Goal: Task Accomplishment & Management: Manage account settings

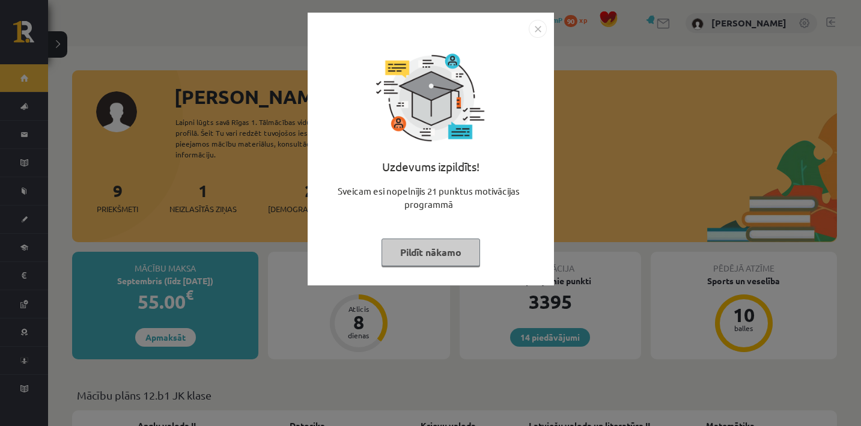
click at [459, 255] on button "Pildīt nākamo" at bounding box center [430, 252] width 99 height 28
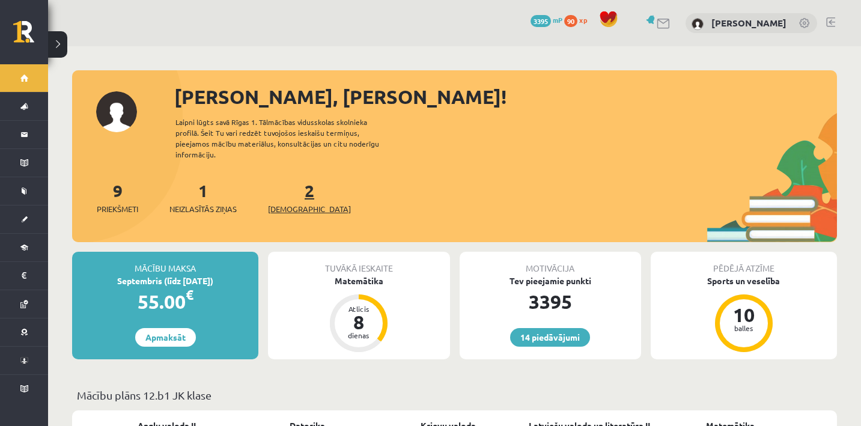
click at [305, 203] on span "[DEMOGRAPHIC_DATA]" at bounding box center [309, 209] width 83 height 12
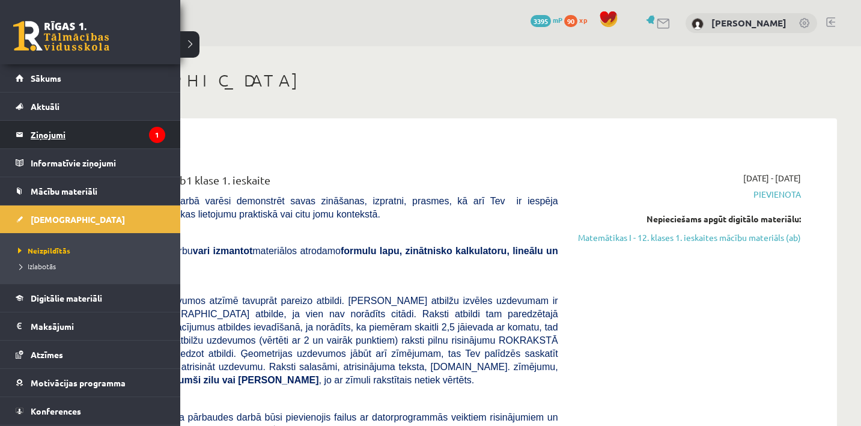
click at [31, 129] on legend "Ziņojumi 1" at bounding box center [98, 135] width 135 height 28
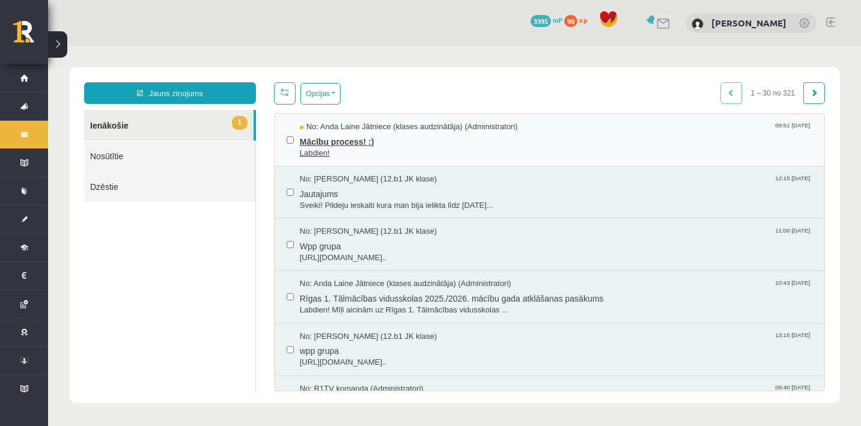
click at [359, 139] on span "Mācību process! :)" at bounding box center [556, 140] width 512 height 15
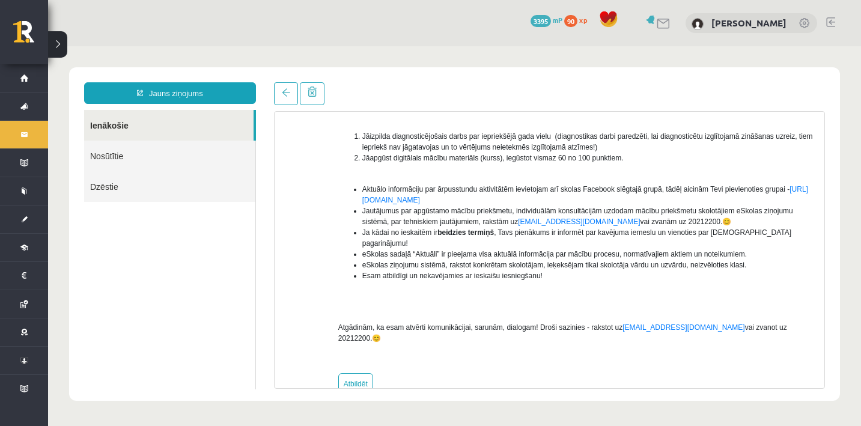
scroll to position [194, 0]
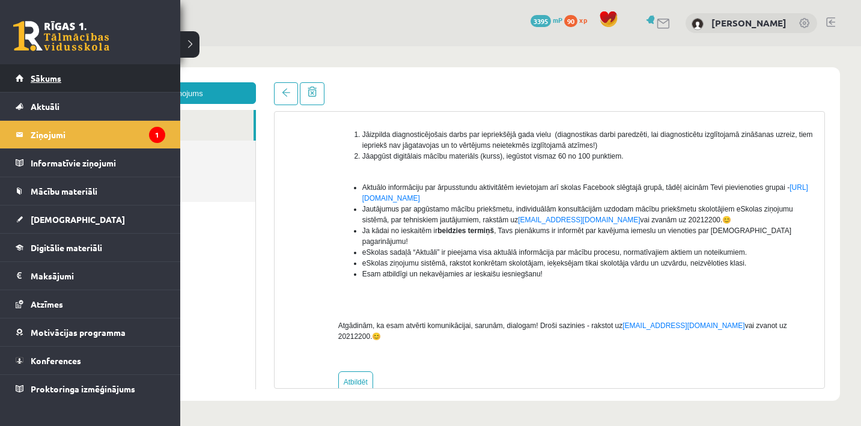
click at [38, 80] on span "Sākums" at bounding box center [46, 78] width 31 height 11
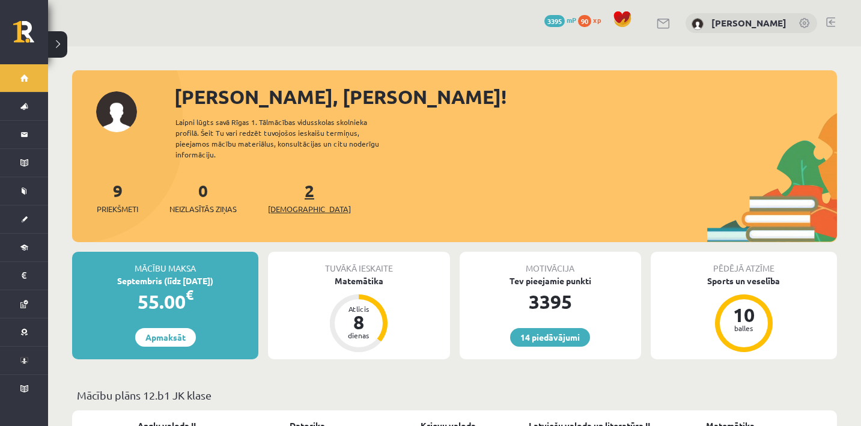
click at [297, 203] on span "[DEMOGRAPHIC_DATA]" at bounding box center [309, 209] width 83 height 12
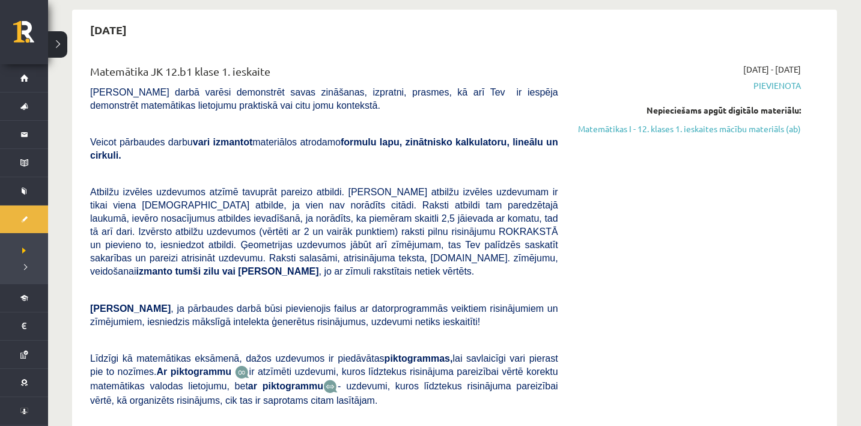
scroll to position [88, 0]
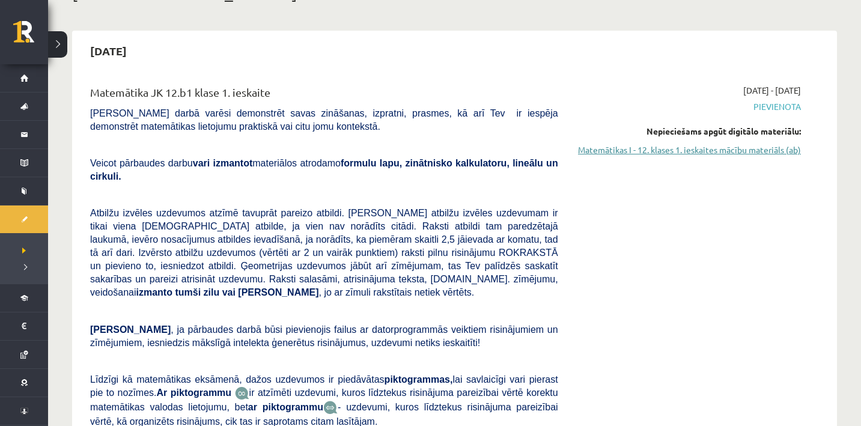
click at [674, 148] on link "Matemātikas I - 12. klases 1. ieskaites mācību materiāls (ab)" at bounding box center [688, 150] width 225 height 13
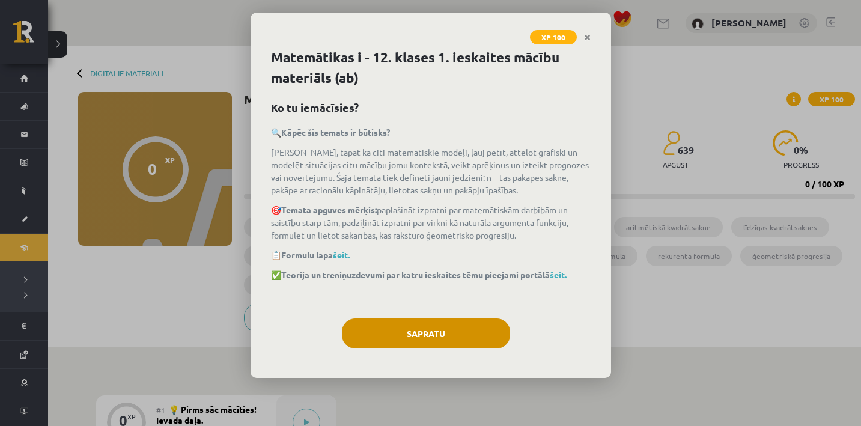
click at [477, 331] on button "Sapratu" at bounding box center [426, 333] width 168 height 30
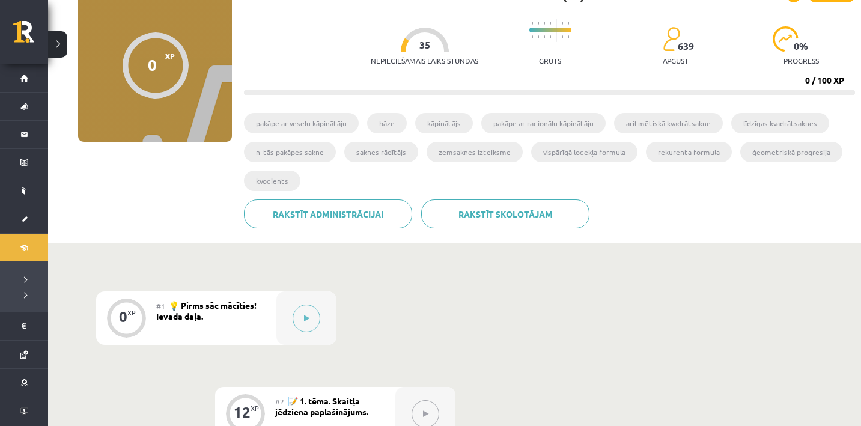
scroll to position [106, 0]
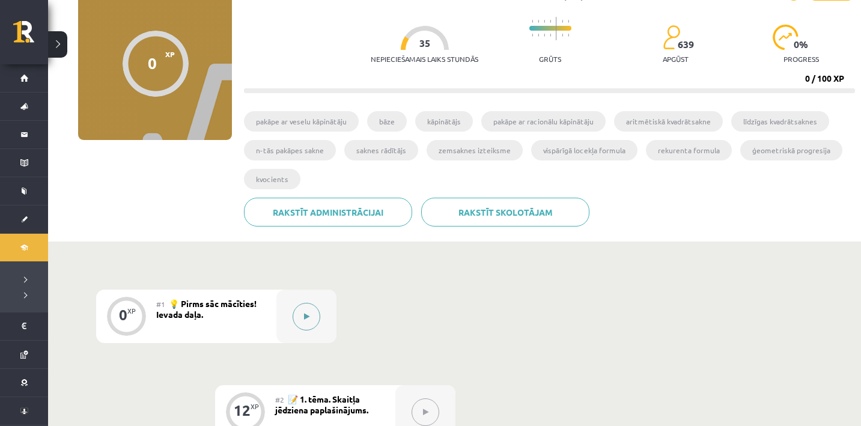
click at [296, 317] on button at bounding box center [307, 317] width 28 height 28
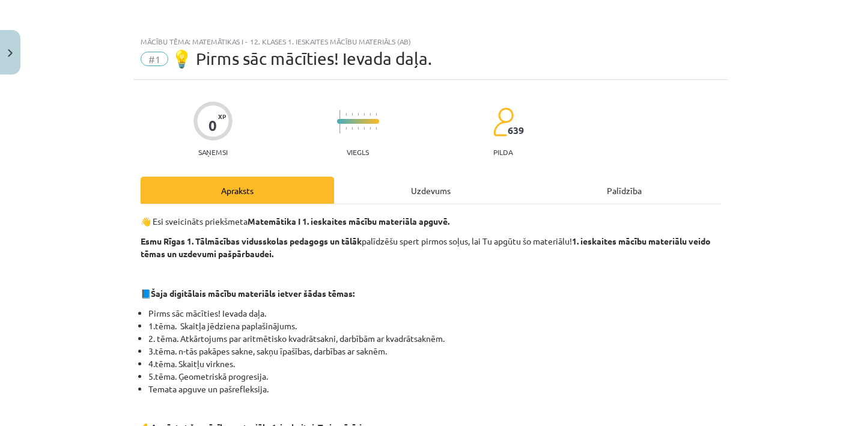
click at [430, 190] on div "Uzdevums" at bounding box center [430, 190] width 193 height 27
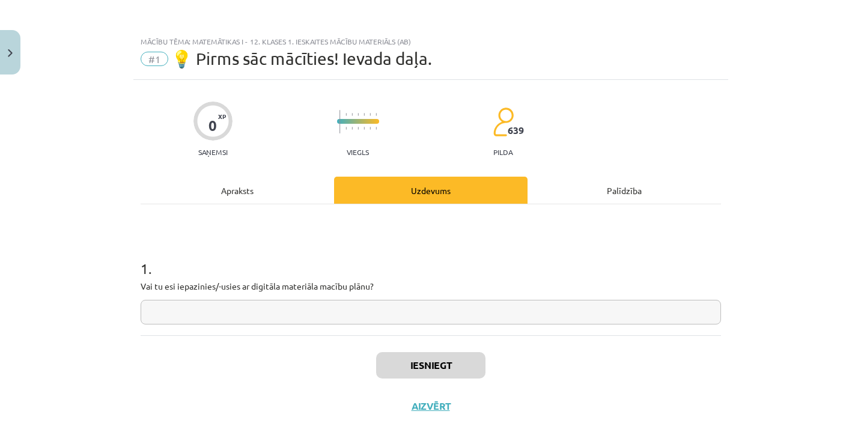
scroll to position [30, 0]
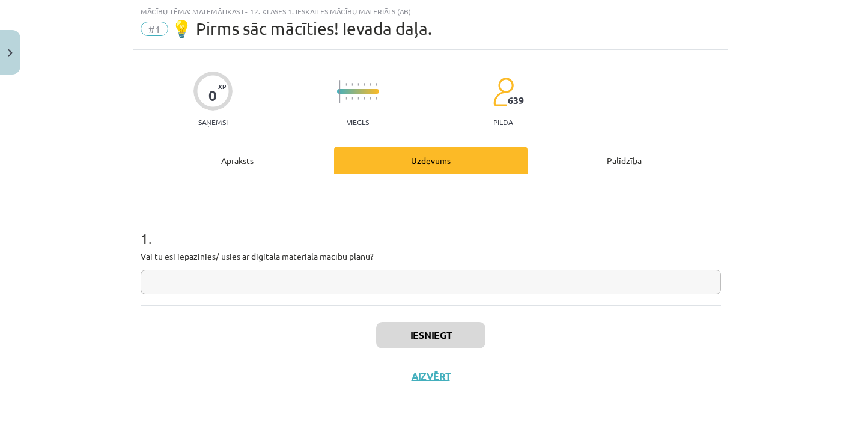
click at [277, 153] on div "Apraksts" at bounding box center [237, 160] width 193 height 27
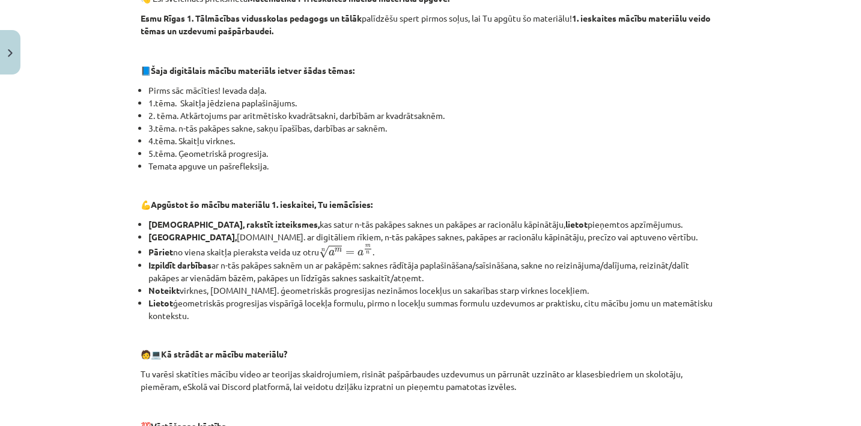
scroll to position [224, 0]
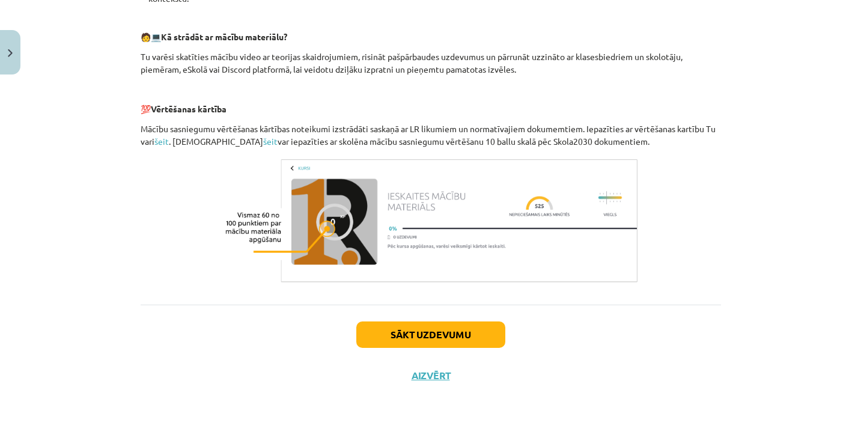
click at [425, 341] on button "Sākt uzdevumu" at bounding box center [430, 334] width 149 height 26
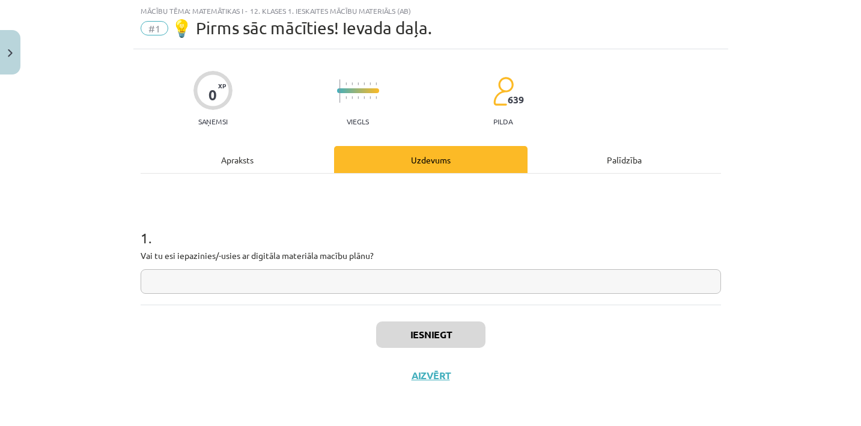
click at [368, 284] on input "text" at bounding box center [431, 281] width 580 height 25
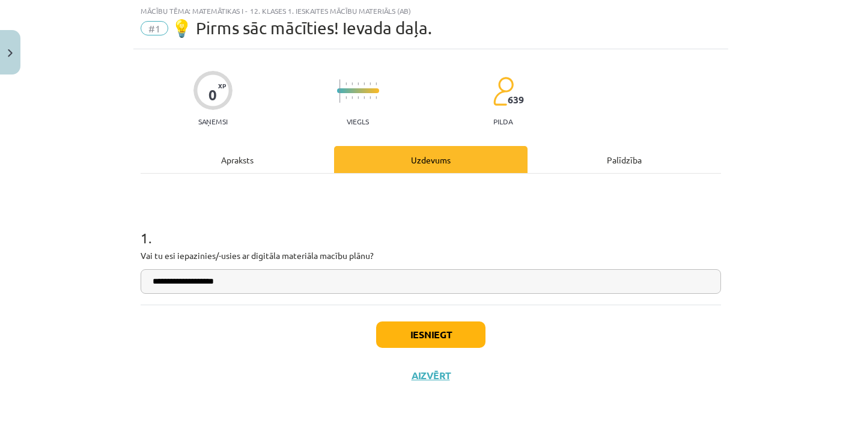
type input "**********"
click at [459, 326] on button "Iesniegt" at bounding box center [430, 334] width 109 height 26
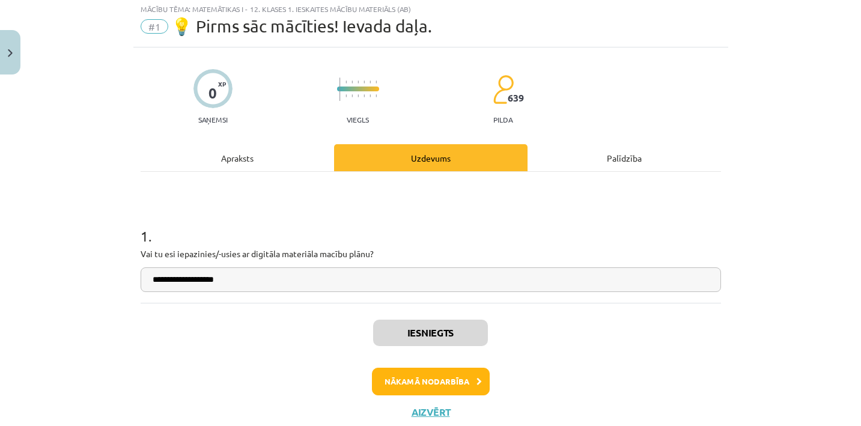
click at [448, 390] on button "Nākamā nodarbība" at bounding box center [431, 382] width 118 height 28
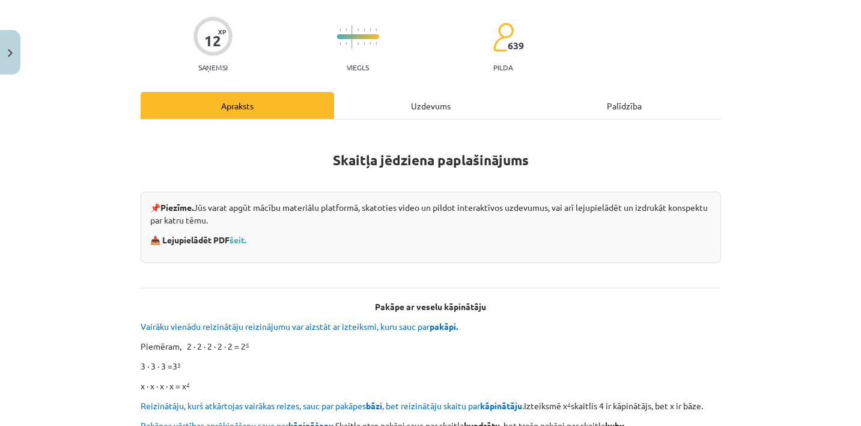
scroll to position [87, 0]
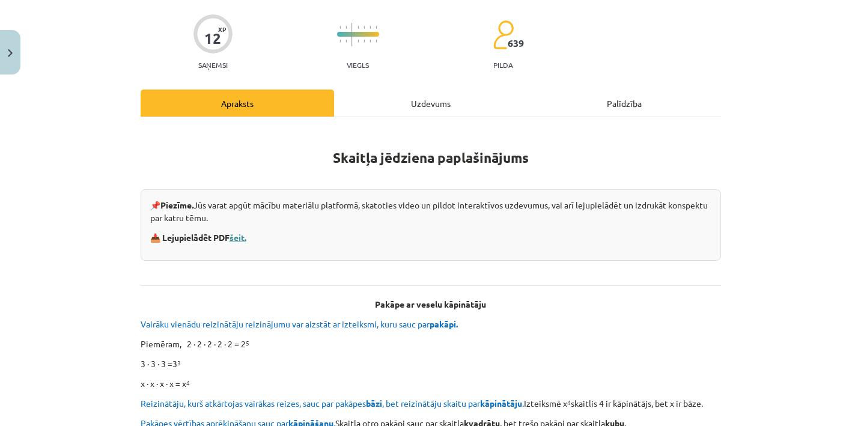
click at [246, 235] on link "šeit." at bounding box center [237, 237] width 17 height 11
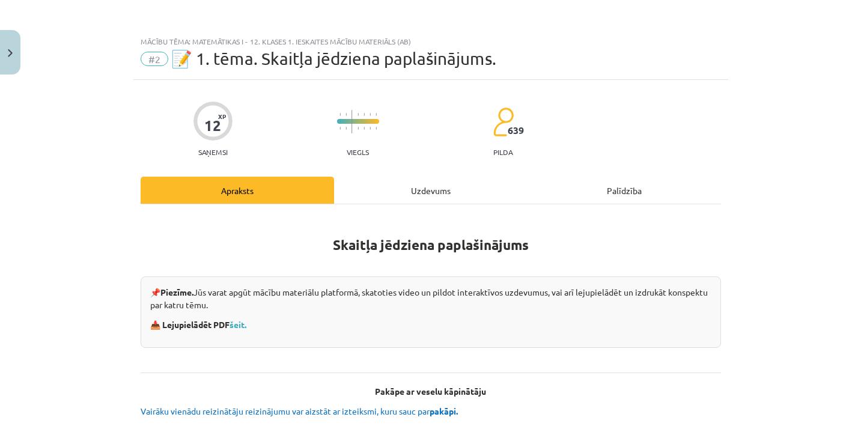
scroll to position [0, 0]
click at [441, 196] on div "Uzdevums" at bounding box center [430, 190] width 193 height 27
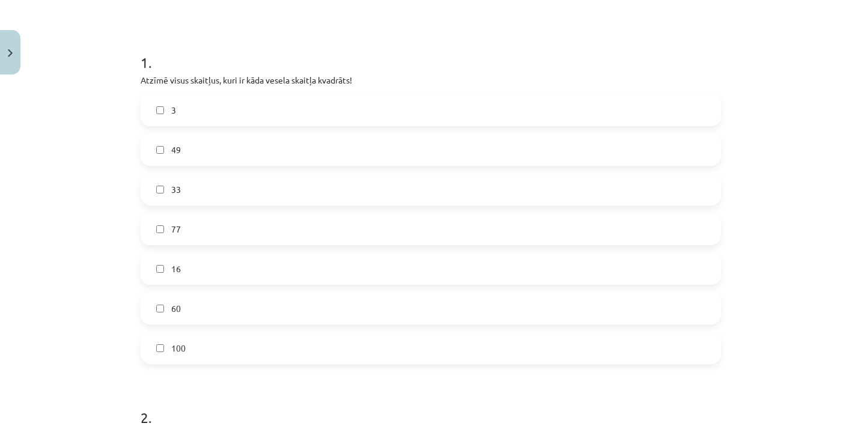
scroll to position [209, 0]
click at [241, 147] on label "49" at bounding box center [431, 147] width 578 height 30
click at [211, 260] on label "16" at bounding box center [431, 265] width 578 height 30
click at [199, 348] on label "100" at bounding box center [431, 345] width 578 height 30
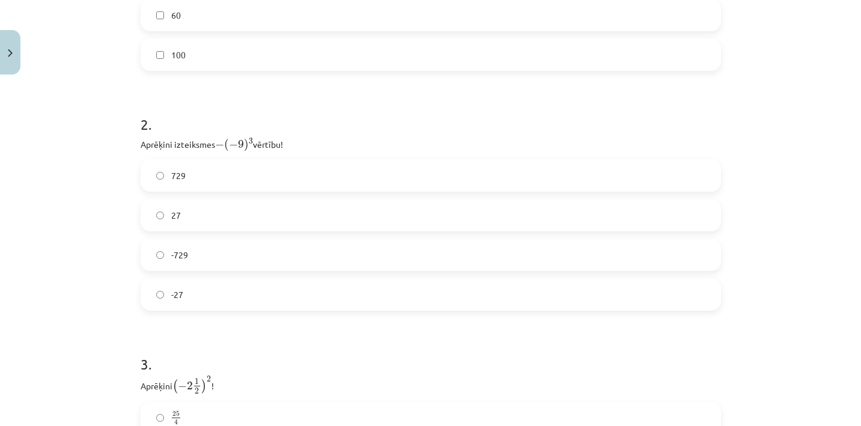
scroll to position [506, 0]
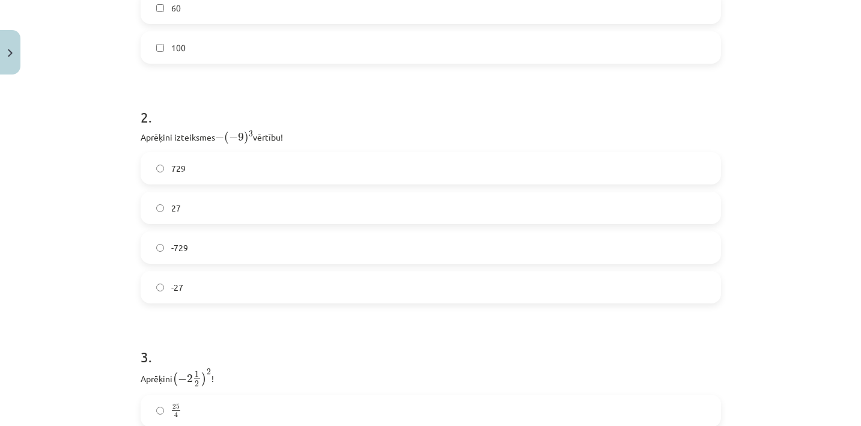
click at [237, 163] on label "729" at bounding box center [431, 168] width 578 height 30
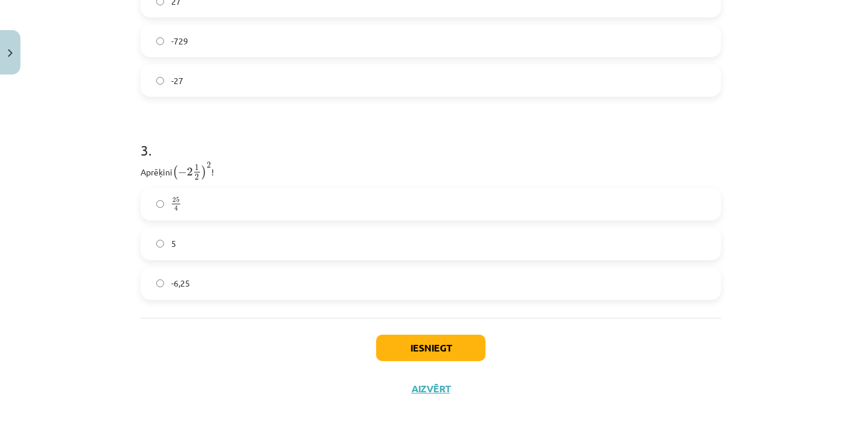
scroll to position [721, 0]
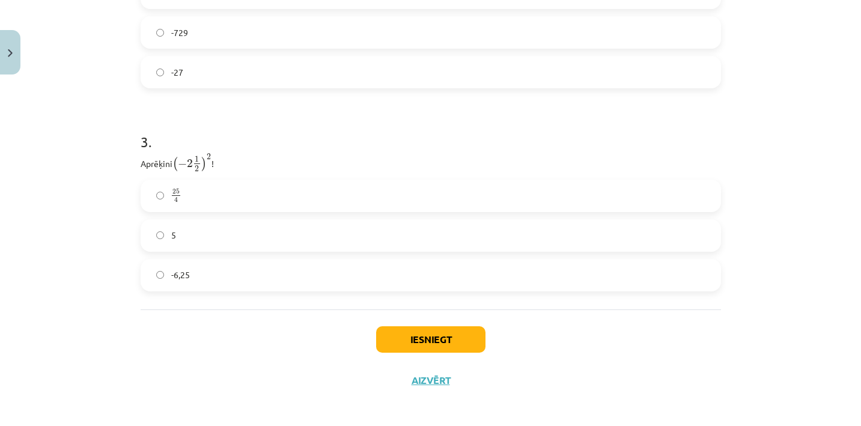
click at [228, 186] on label "25 4 25 4" at bounding box center [431, 196] width 578 height 30
click at [452, 337] on button "Iesniegt" at bounding box center [430, 339] width 109 height 26
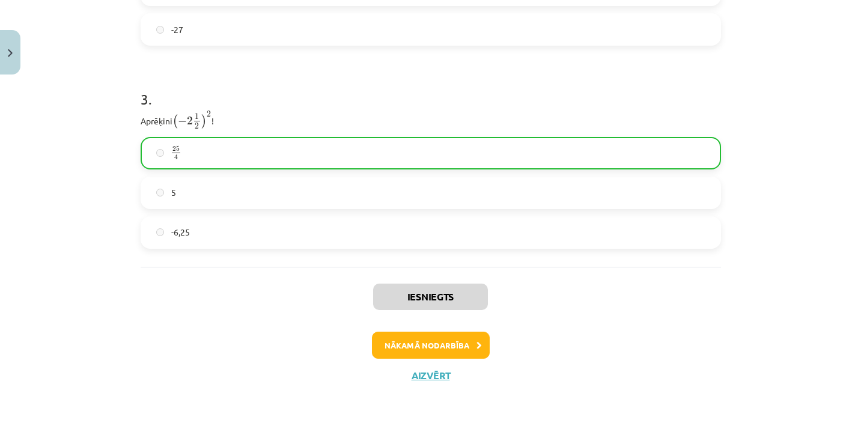
click at [464, 351] on button "Nākamā nodarbība" at bounding box center [431, 346] width 118 height 28
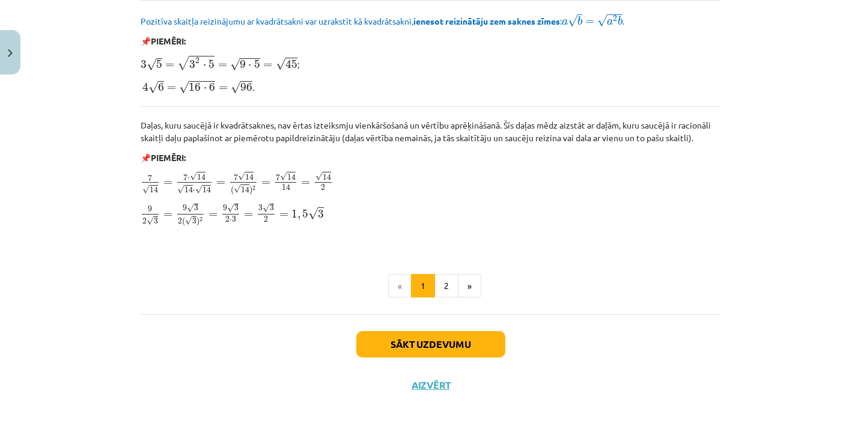
scroll to position [1449, 0]
click at [445, 285] on button "2" at bounding box center [446, 285] width 24 height 24
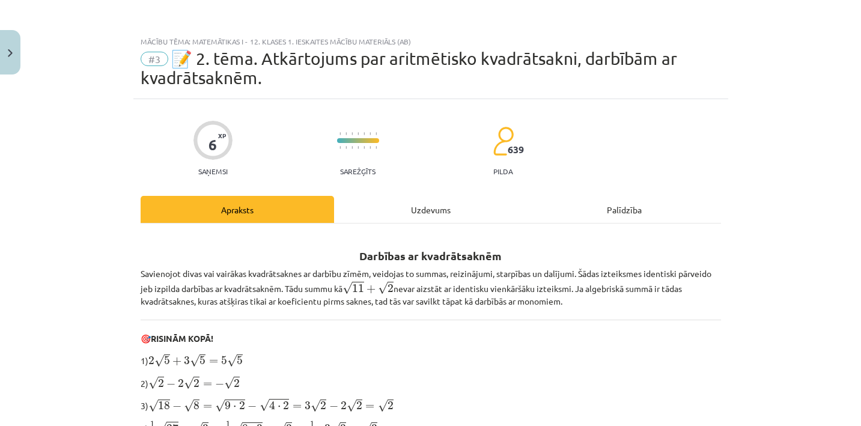
scroll to position [0, 0]
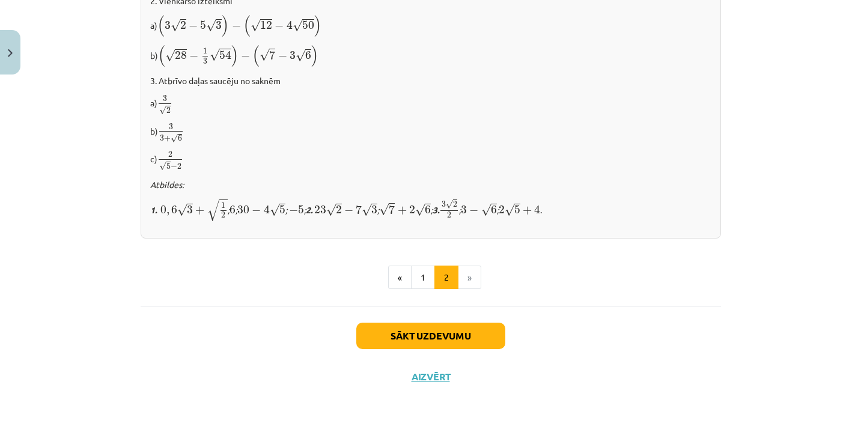
click at [431, 335] on button "Sākt uzdevumu" at bounding box center [430, 336] width 149 height 26
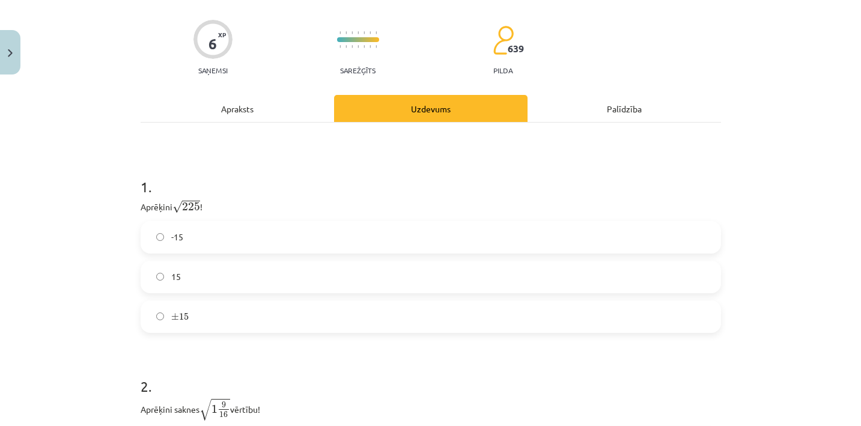
scroll to position [108, 0]
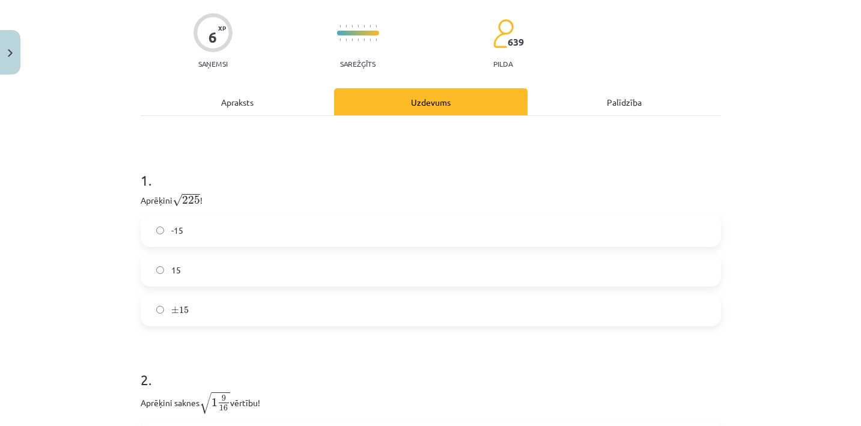
click at [257, 270] on label "15" at bounding box center [431, 270] width 578 height 30
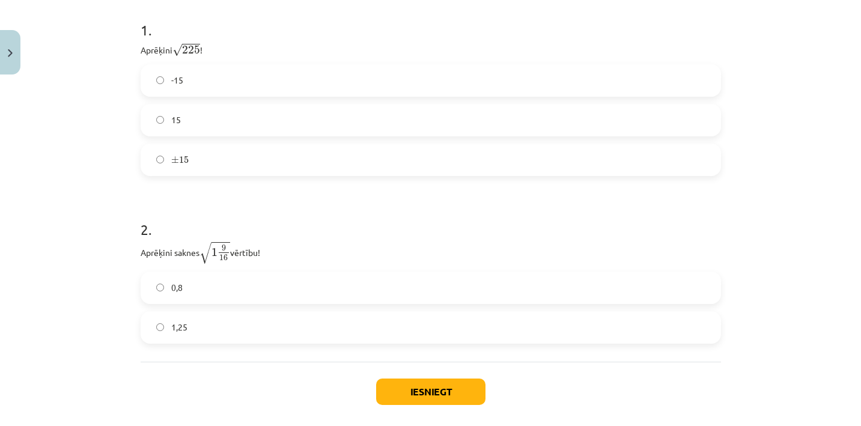
scroll to position [258, 0]
click at [237, 315] on label "1,25" at bounding box center [431, 327] width 578 height 30
click at [407, 386] on button "Iesniegt" at bounding box center [430, 391] width 109 height 26
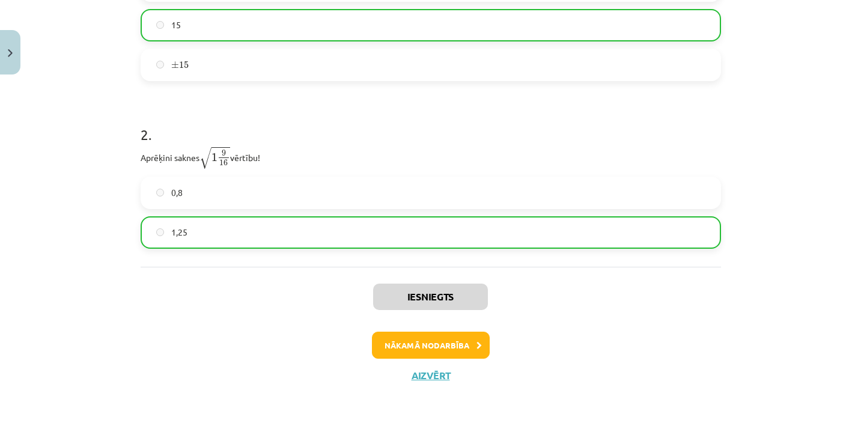
click at [432, 336] on button "Nākamā nodarbība" at bounding box center [431, 346] width 118 height 28
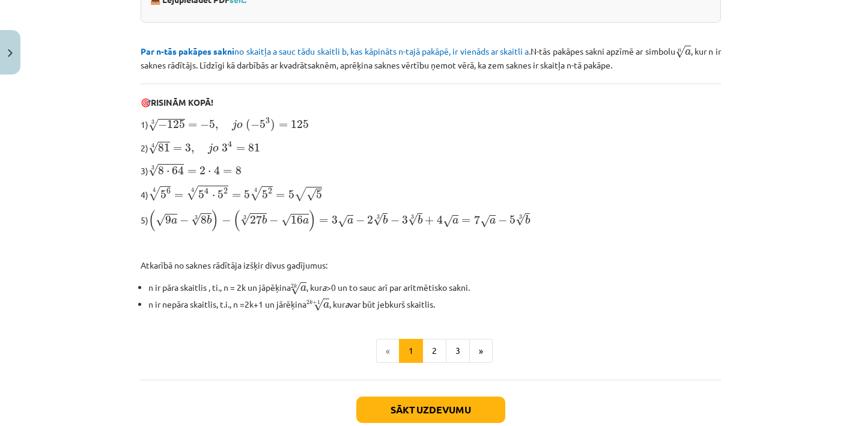
scroll to position [321, 0]
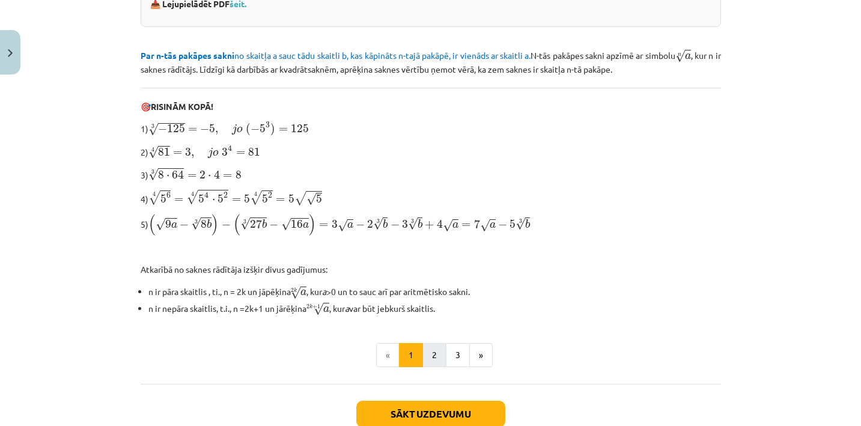
click at [435, 349] on button "2" at bounding box center [434, 355] width 24 height 24
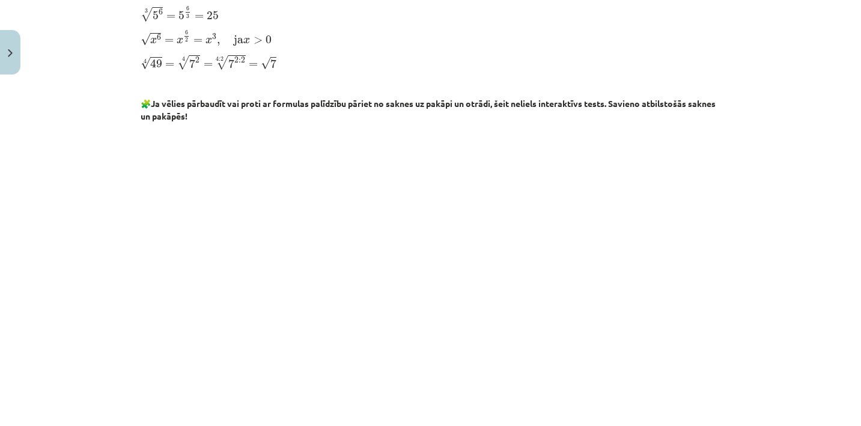
scroll to position [393, 0]
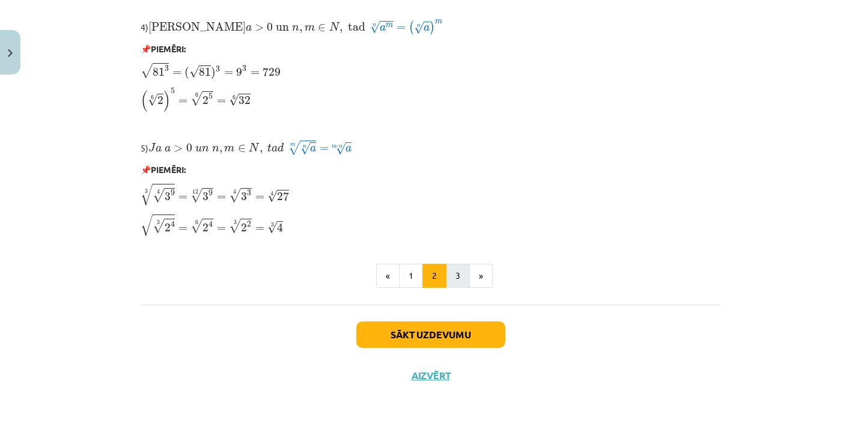
click at [453, 278] on button "3" at bounding box center [458, 276] width 24 height 24
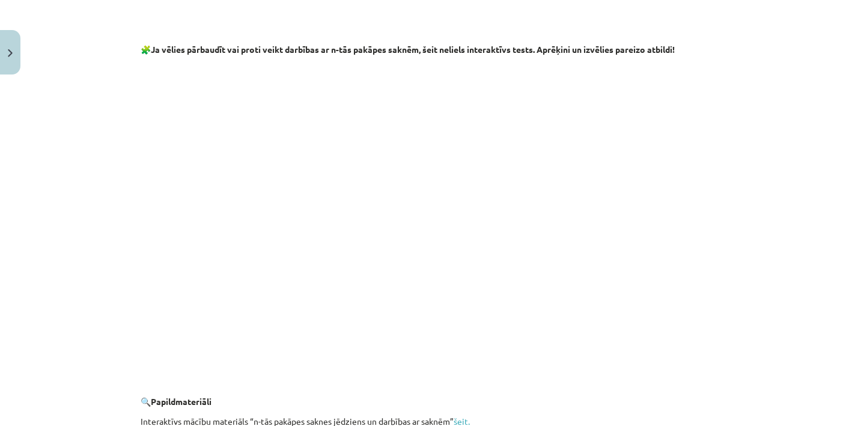
scroll to position [2003, 0]
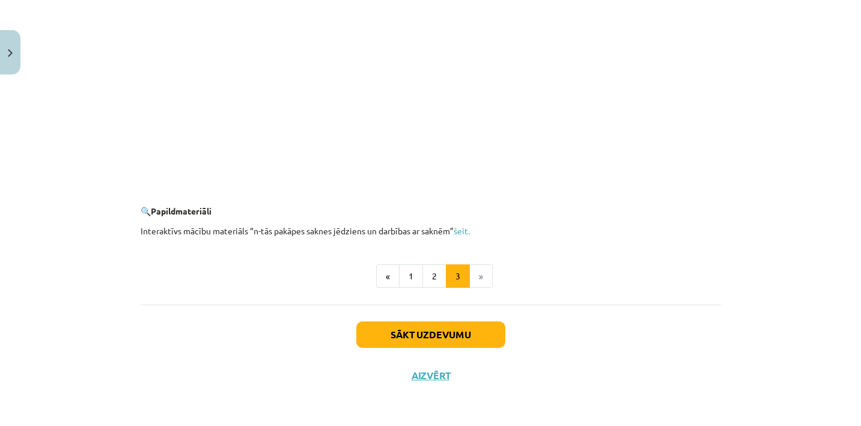
click at [435, 335] on button "Sākt uzdevumu" at bounding box center [430, 334] width 149 height 26
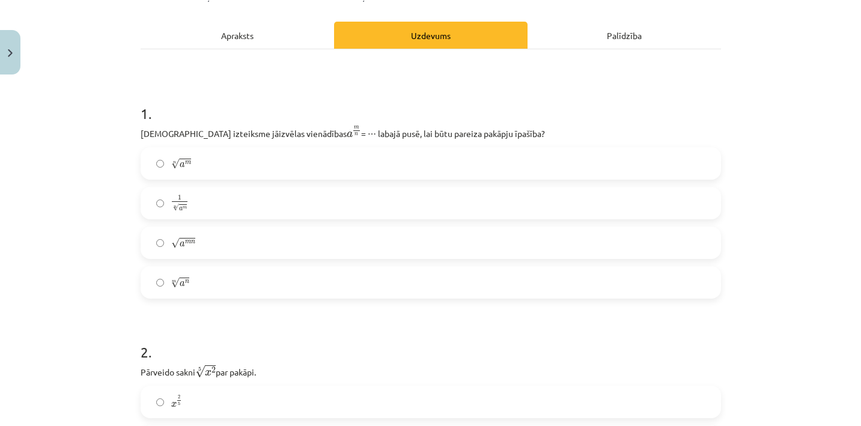
scroll to position [161, 0]
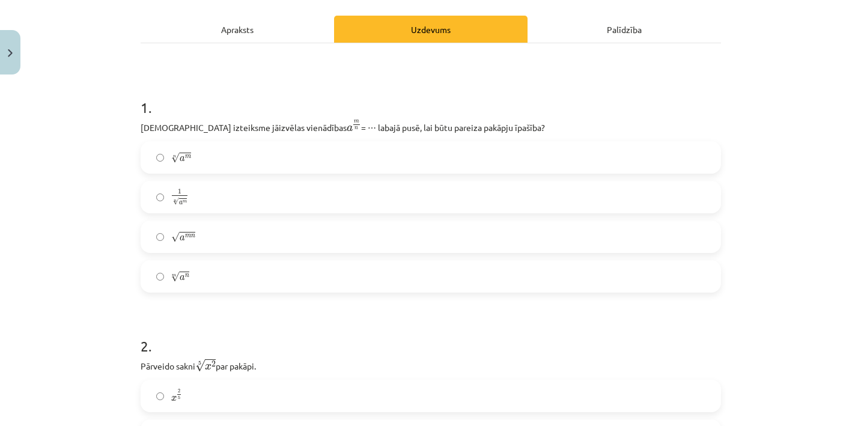
click at [267, 29] on div "Apraksts" at bounding box center [237, 29] width 193 height 27
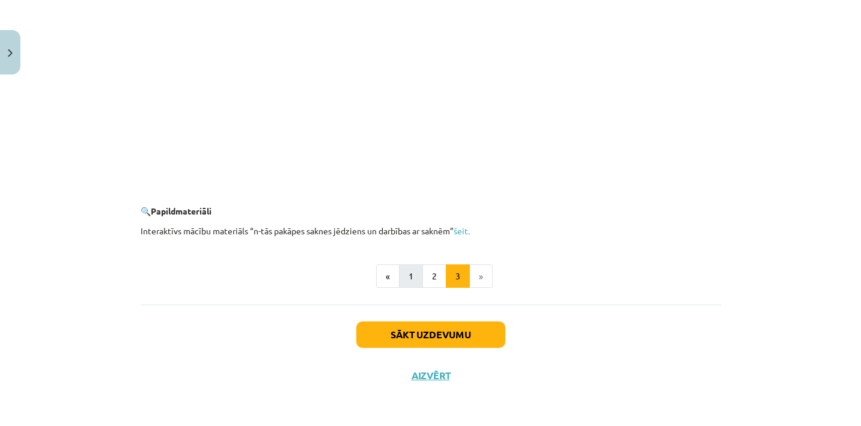
click at [408, 276] on button "1" at bounding box center [411, 276] width 24 height 24
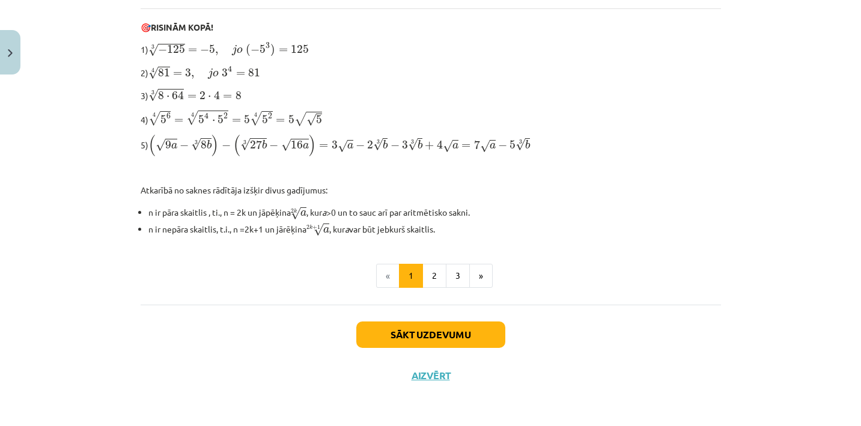
scroll to position [399, 0]
click at [428, 268] on button "2" at bounding box center [434, 276] width 24 height 24
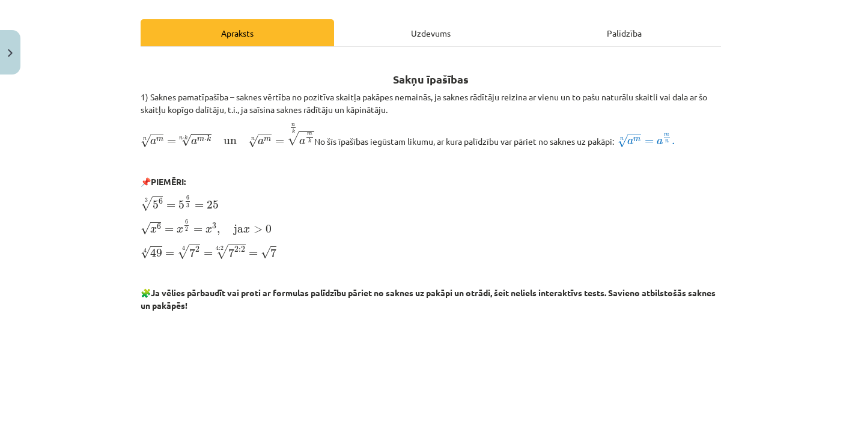
scroll to position [159, 0]
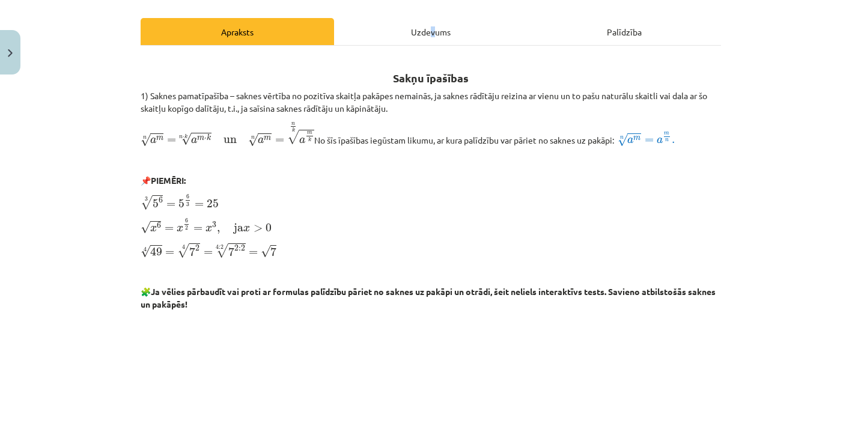
click at [432, 29] on div "Uzdevums" at bounding box center [430, 31] width 193 height 27
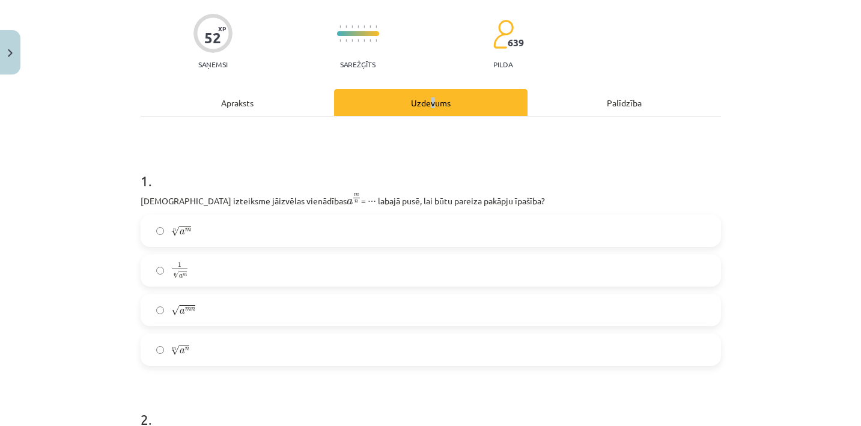
scroll to position [92, 0]
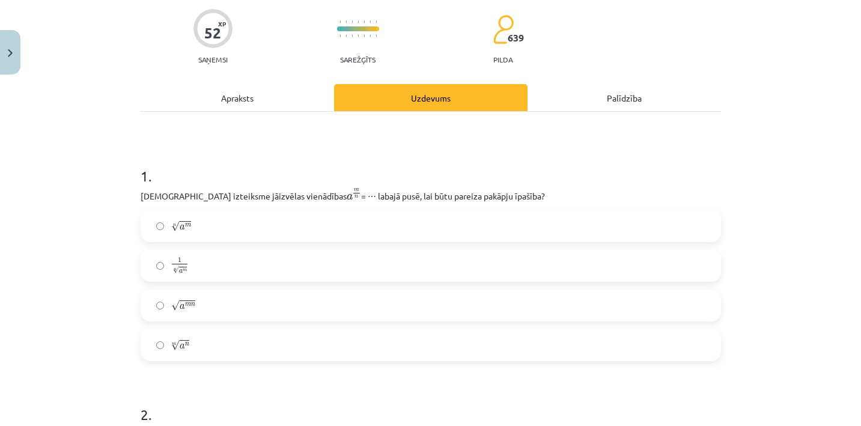
click at [252, 108] on div "Apraksts" at bounding box center [237, 97] width 193 height 27
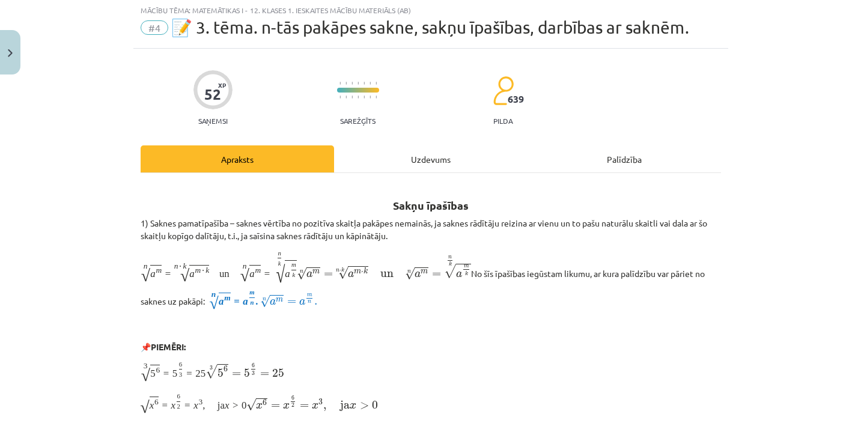
scroll to position [30, 0]
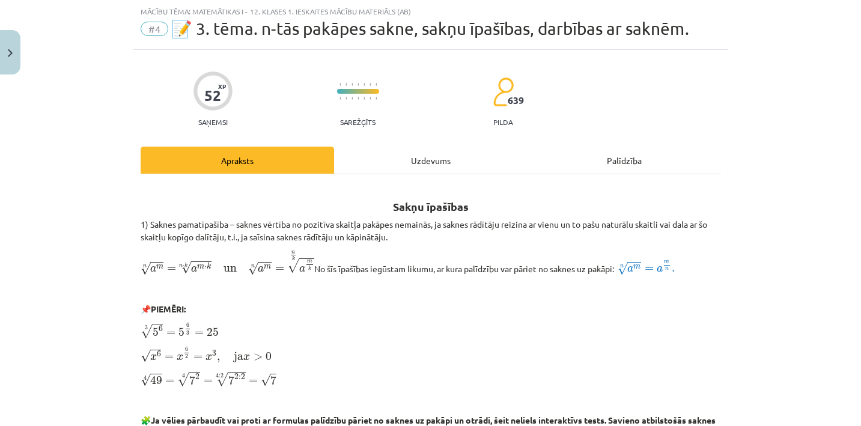
click at [417, 167] on div "Uzdevums" at bounding box center [430, 160] width 193 height 27
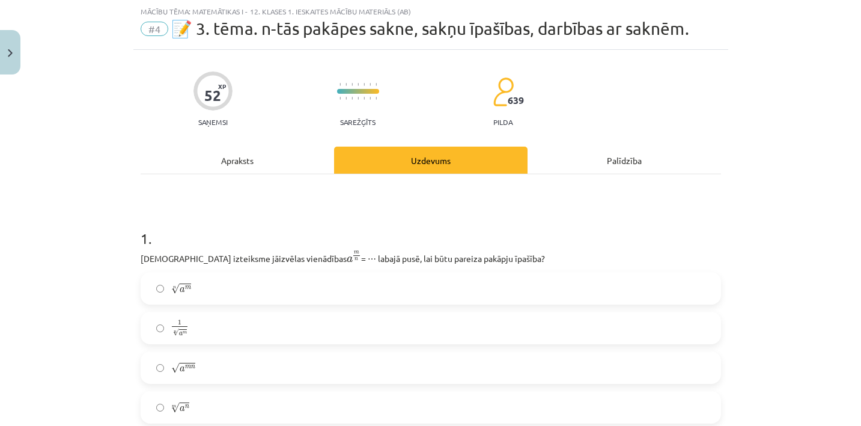
click div "Apraksts"
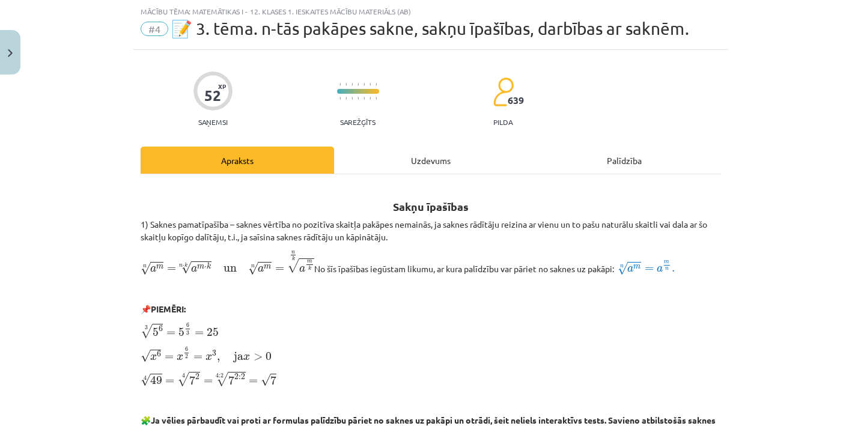
click div "Uzdevums"
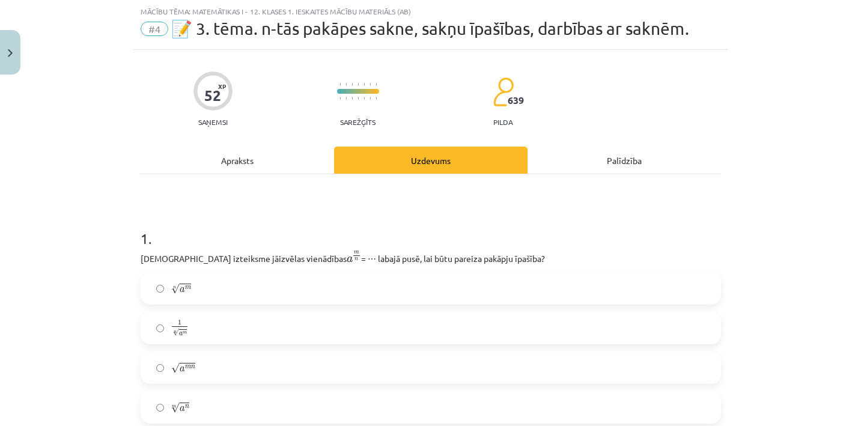
click label "n √ a m a m n"
click div "Apraksts"
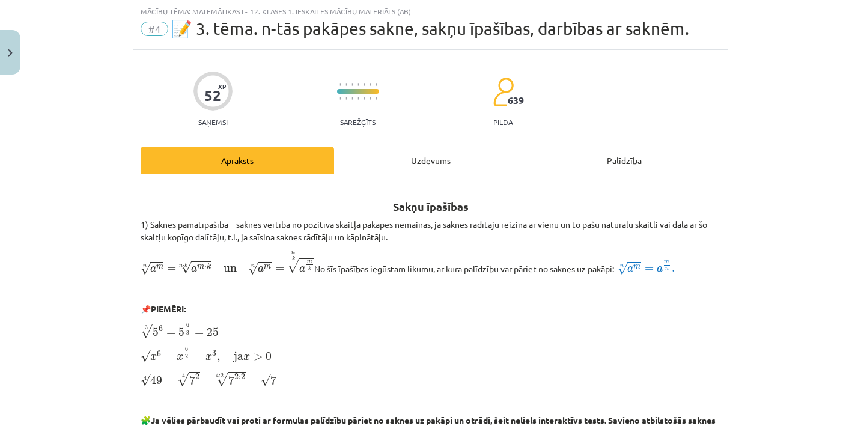
click div "Uzdevums"
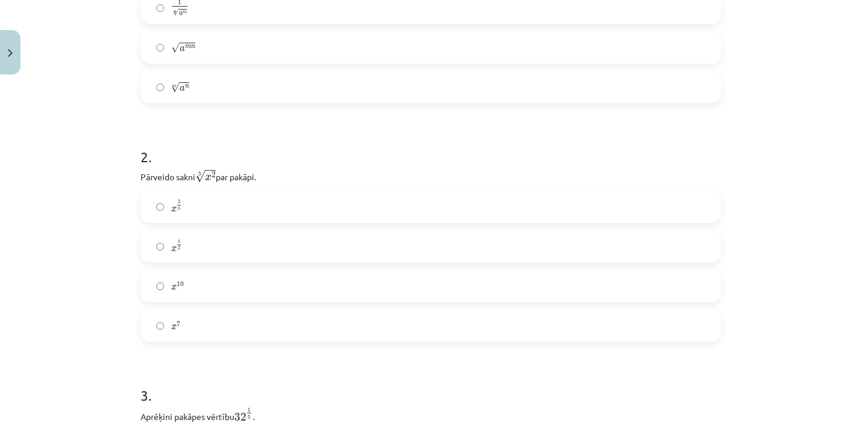
scroll to position [358, 0]
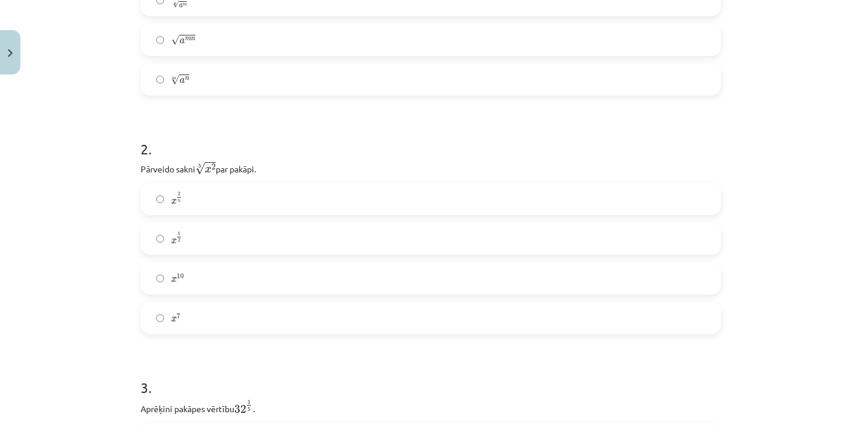
click label "x 2 5 x 2 5"
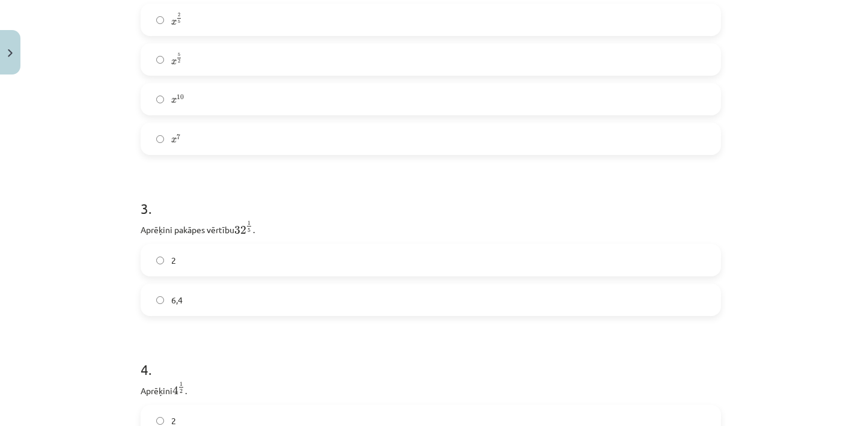
scroll to position [539, 0]
click label "2"
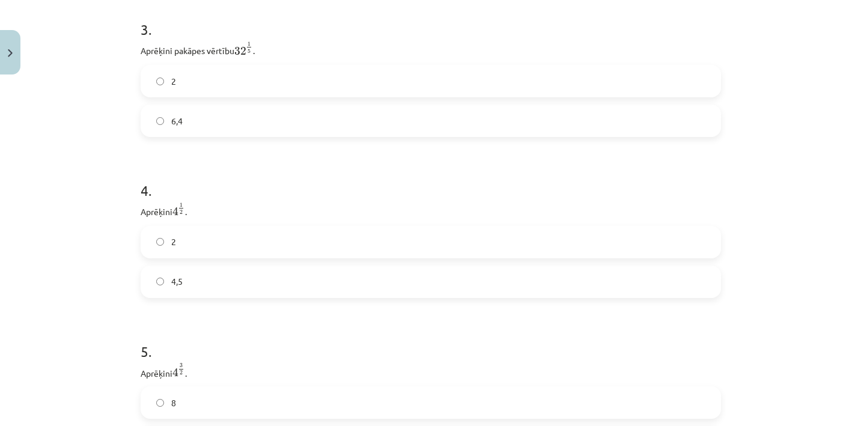
click label "4,5"
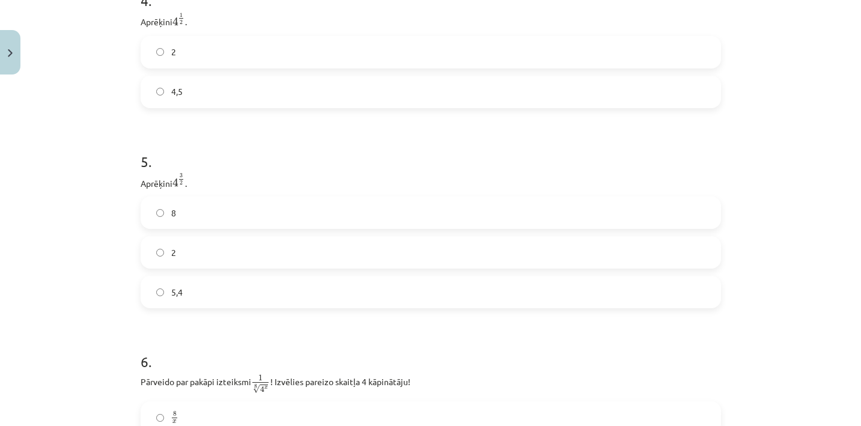
scroll to position [907, 0]
click label "5,4"
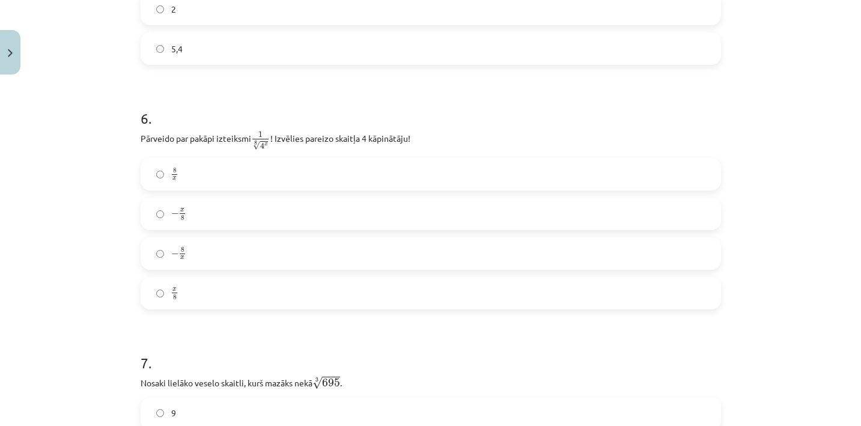
scroll to position [1150, 0]
click label "x 8 x 8"
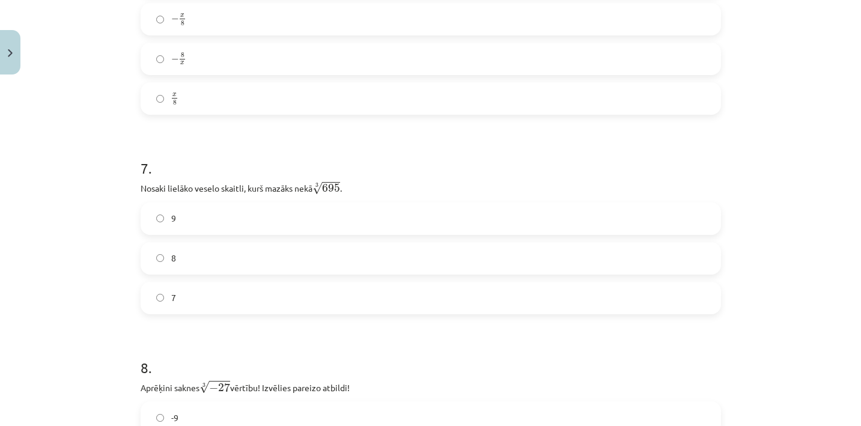
scroll to position [1345, 0]
click label "9"
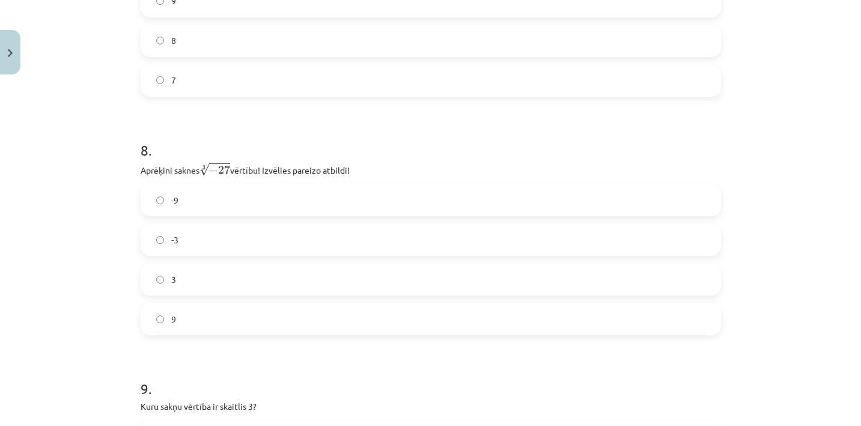
scroll to position [1562, 0]
click label "-3"
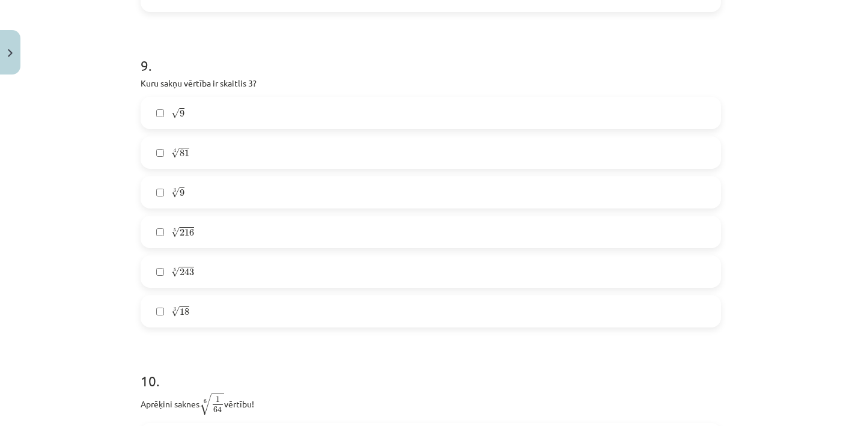
scroll to position [1890, 0]
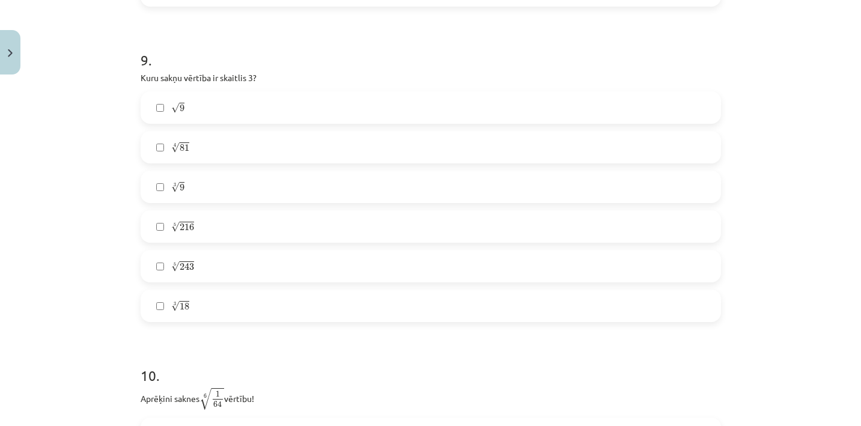
click label "4 √ 81 81 4"
click label "5 √ 243 243 5"
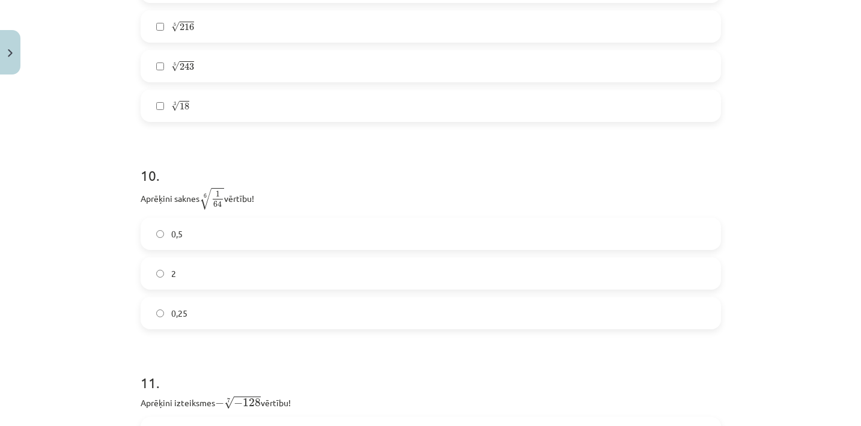
scroll to position [2094, 0]
click label "0,5"
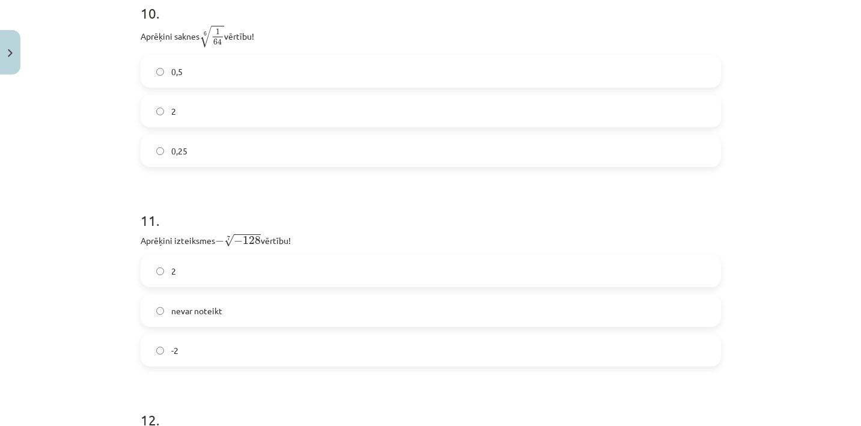
scroll to position [2251, 0]
click label "-2"
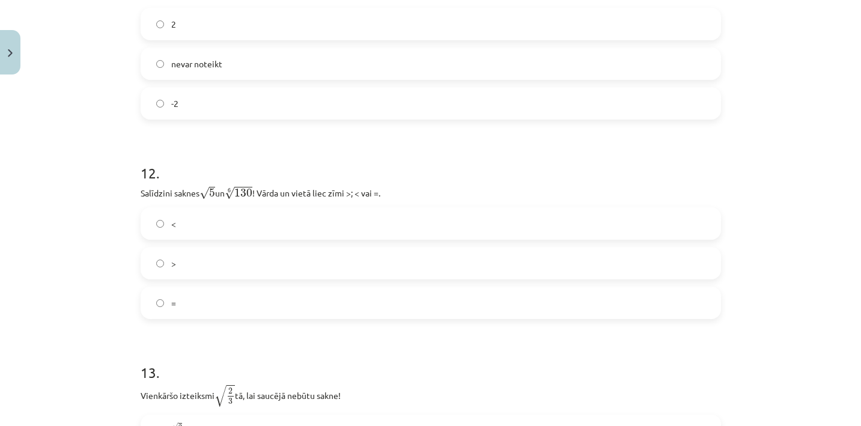
scroll to position [2500, 0]
click label "<"
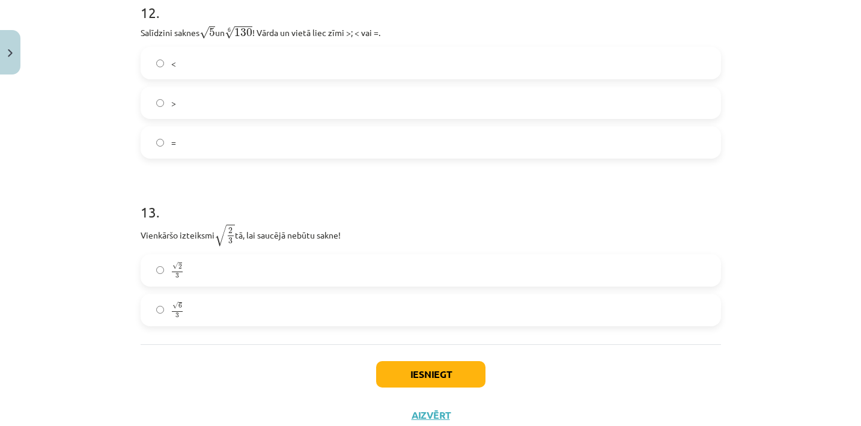
scroll to position [2660, 0]
click label "√ 2 3 2 3"
click button "Iesniegt"
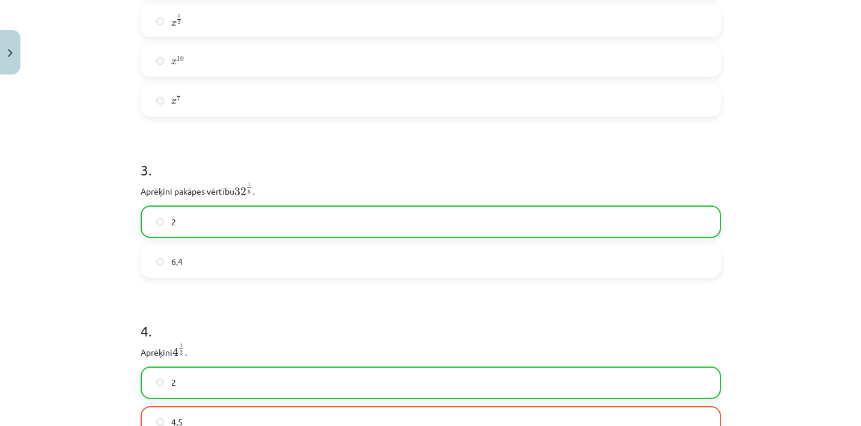
scroll to position [604, 0]
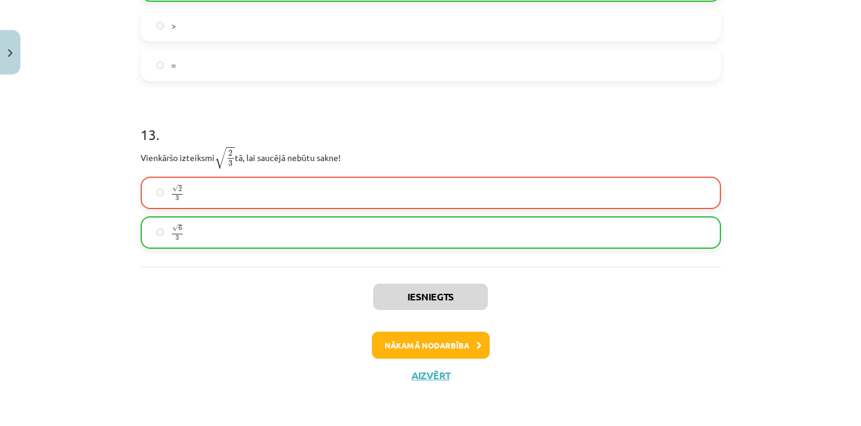
click button "Nākamā nodarbība"
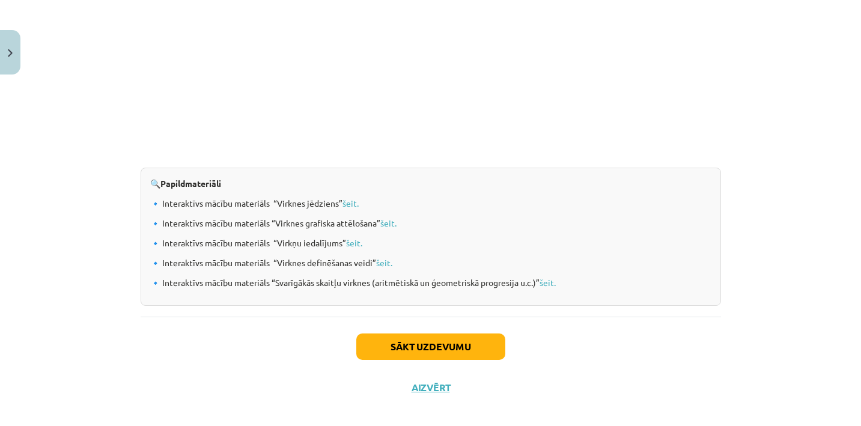
click button "Sākt uzdevumu"
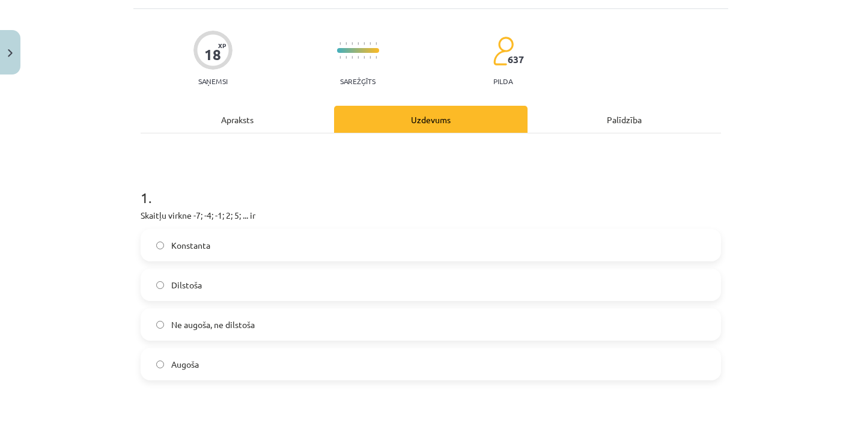
scroll to position [77, 0]
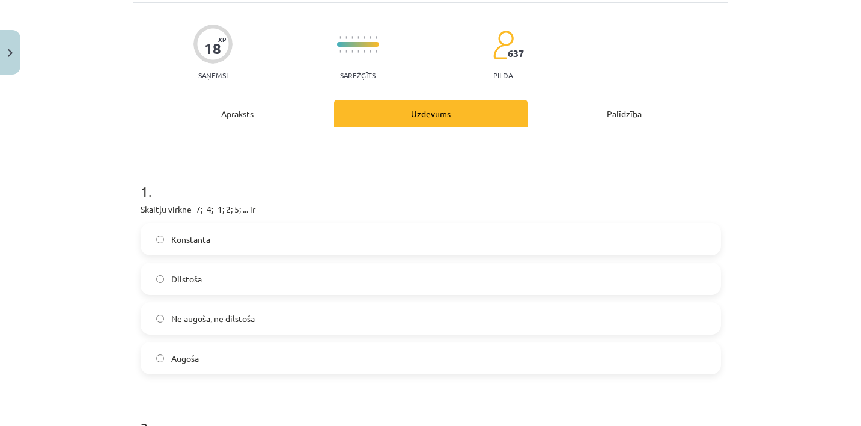
click label "Augoša"
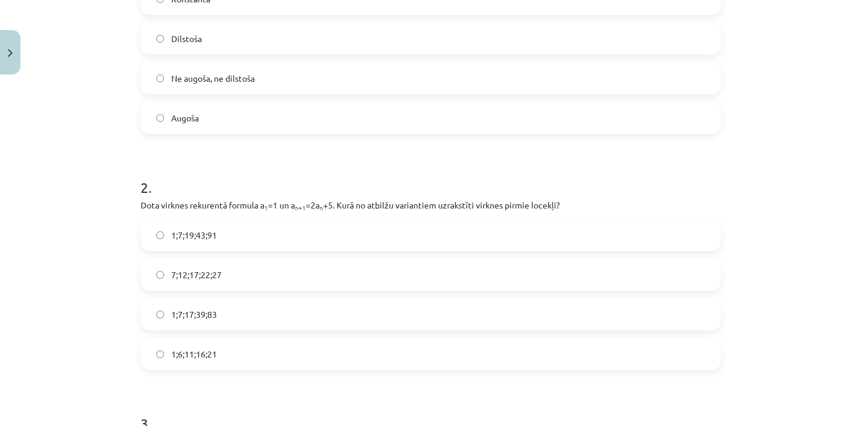
scroll to position [320, 0]
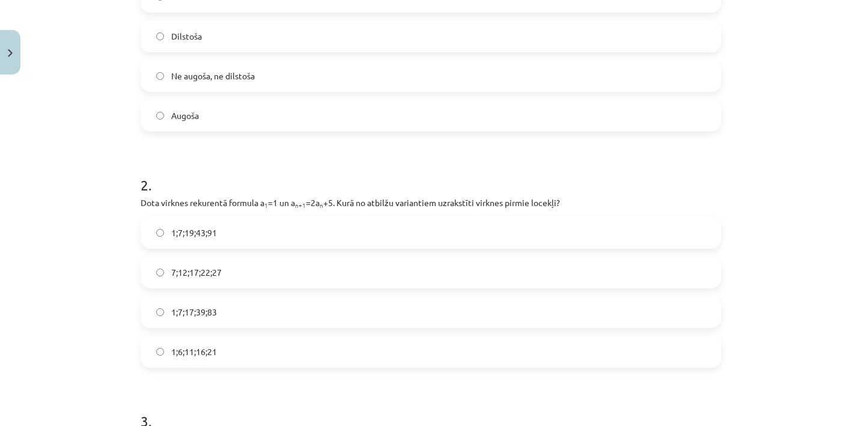
click label "7;12;17;22;27"
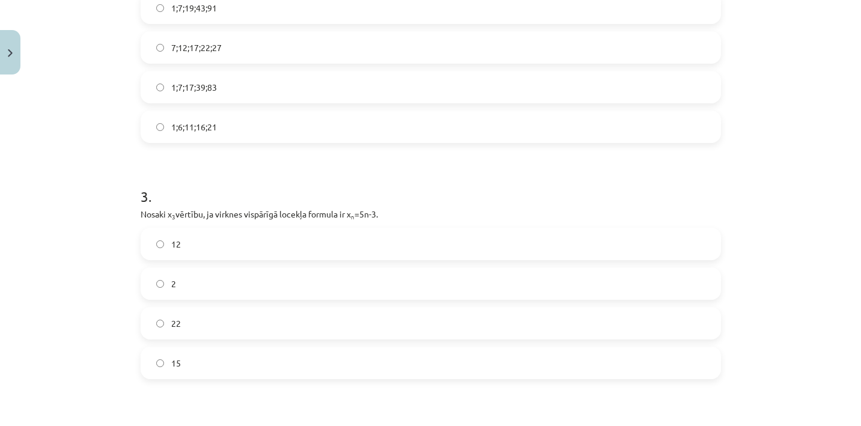
scroll to position [571, 0]
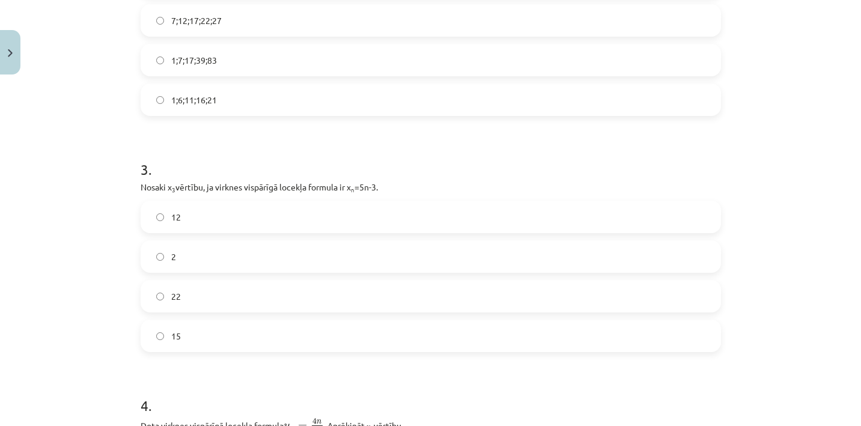
click label "12"
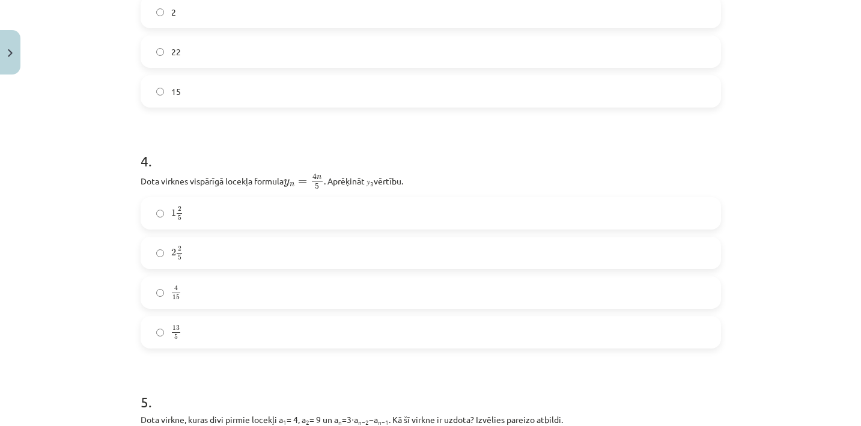
scroll to position [817, 0]
click label "2 2 5 2 2 5"
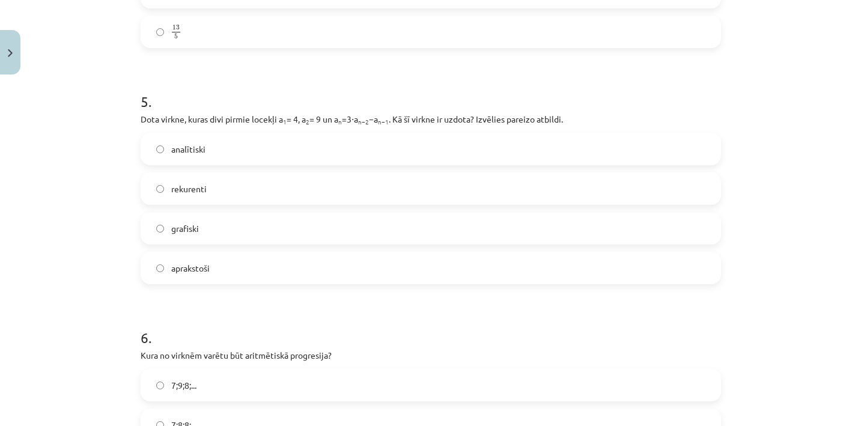
scroll to position [1122, 0]
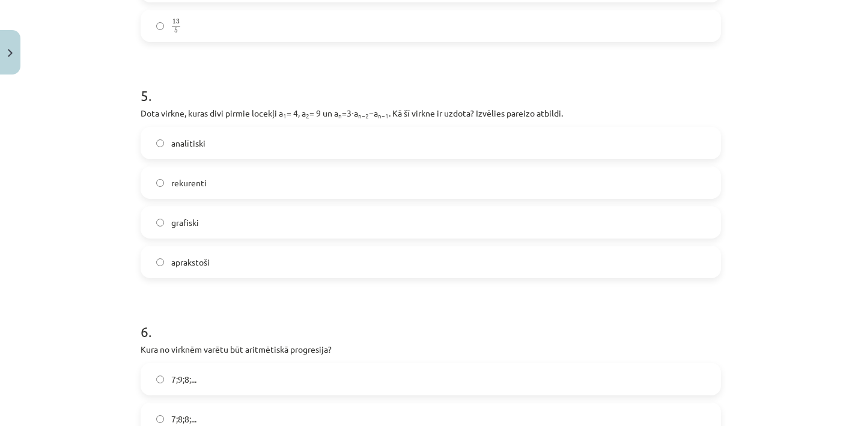
click label "rekurenti"
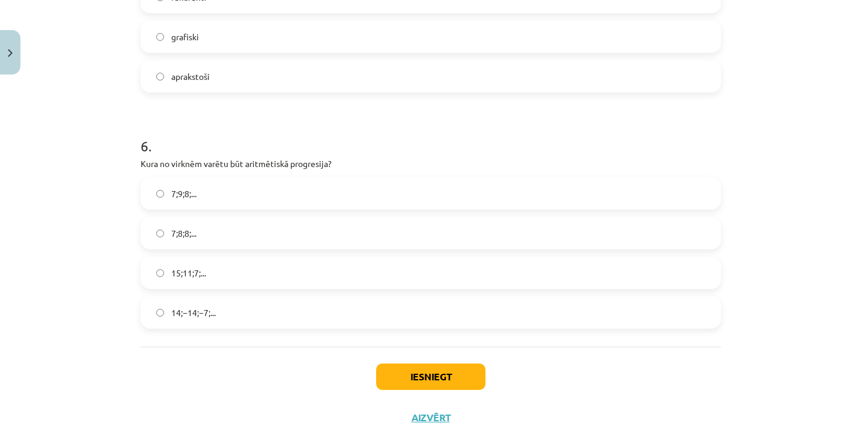
scroll to position [1309, 0]
click label "15;11;7;..."
click button "Iesniegt"
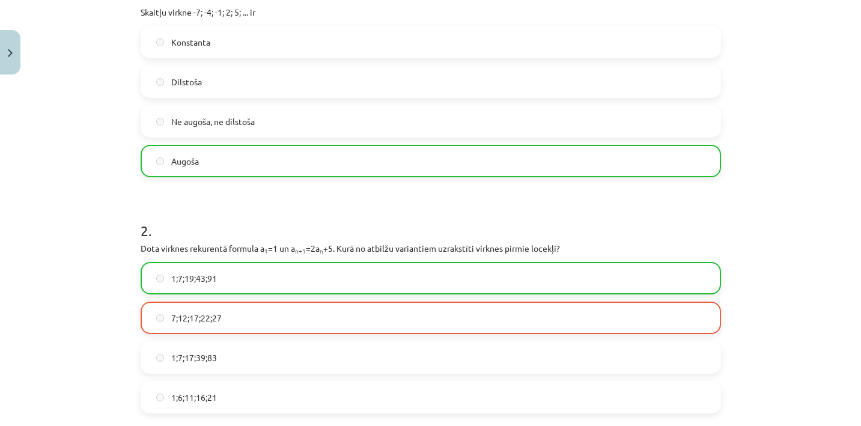
scroll to position [273, 0]
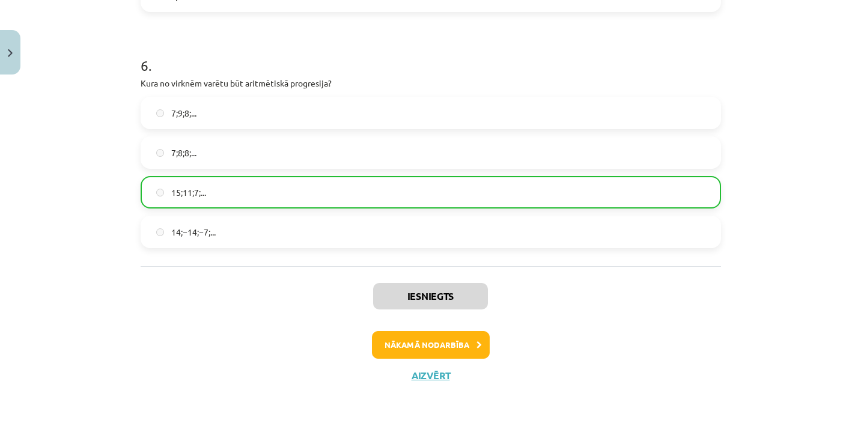
click button "Nākamā nodarbība"
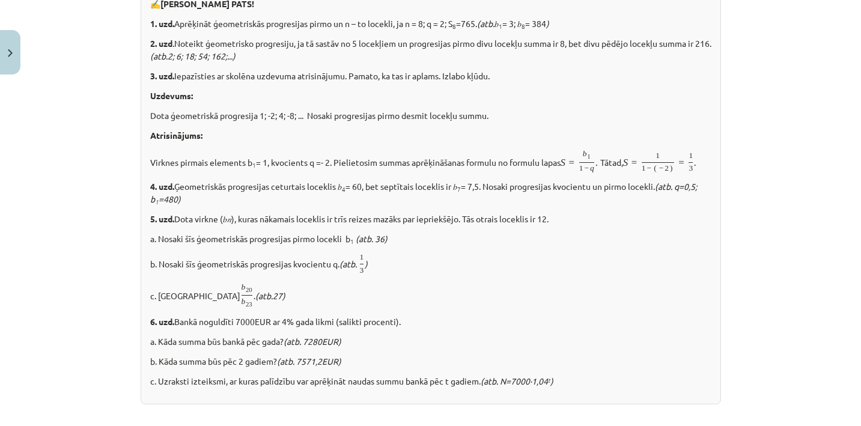
scroll to position [30, 0]
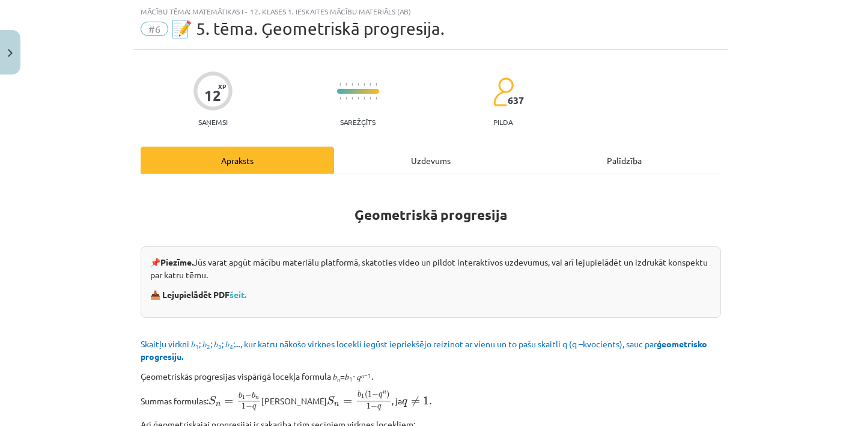
click div "Uzdevums"
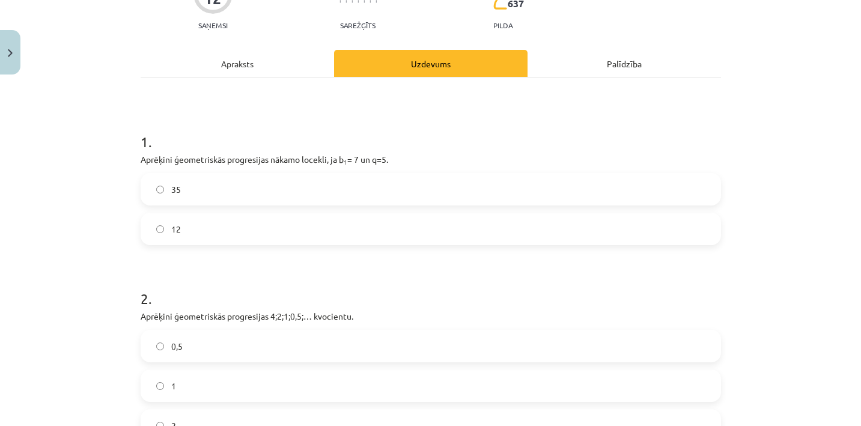
scroll to position [128, 0]
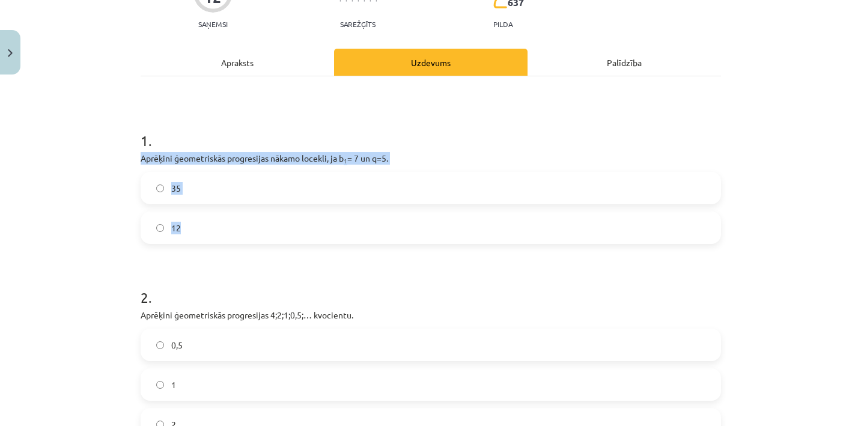
drag, startPoint x: 139, startPoint y: 157, endPoint x: 197, endPoint y: 229, distance: 92.3
click div "12 XP Saņemsi Sarežģīts 637 pilda Apraksts Uzdevums Palīdzība 1 . Aprēķini ģeom…"
copy div "Aprēķini ģeometriskās progresijas nākamo locekli, ja b 1 = 7 un q=5. 35 12"
click div "1 . Aprēķini ģeometriskās progresijas nākamo locekli, ja b 1 = 7 un q=5. 35 12 …"
click label "35"
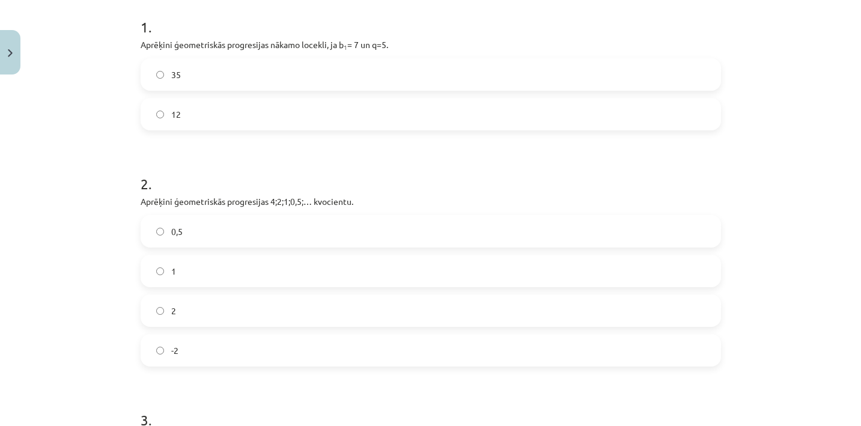
scroll to position [249, 0]
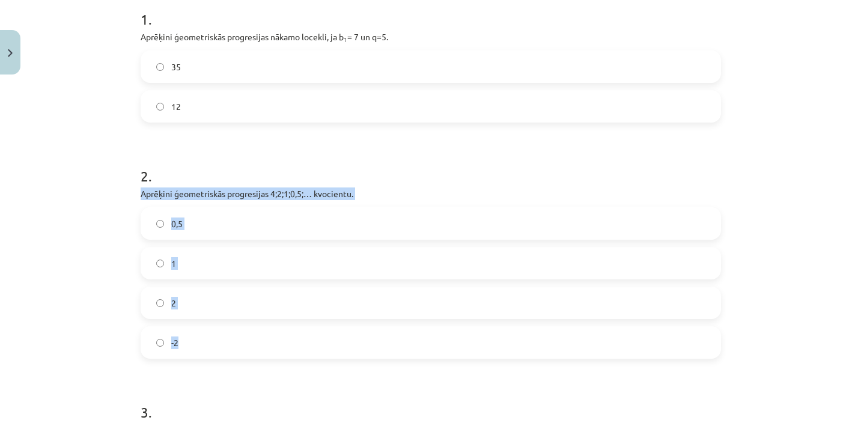
drag, startPoint x: 135, startPoint y: 193, endPoint x: 197, endPoint y: 350, distance: 168.0
click div "12 XP Saņemsi Sarežģīts 637 pilda Apraksts Uzdevums Palīdzība 1 . Aprēķini ģeom…"
copy div "Aprēķini ģeometriskās progresijas 4;2;1;0,5;… kvocientu. 0,5 1 2 -2"
click label "0,5"
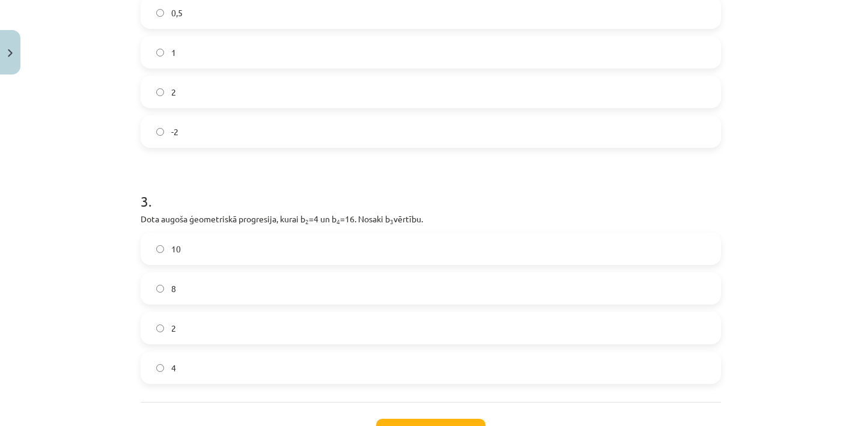
scroll to position [484, 0]
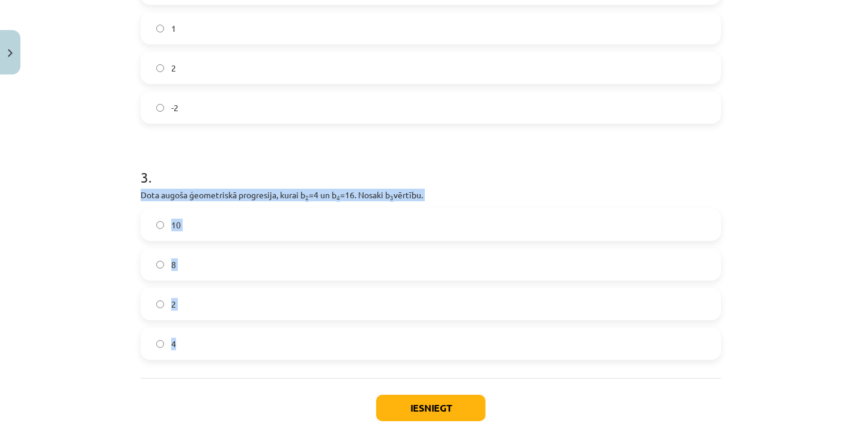
drag, startPoint x: 134, startPoint y: 192, endPoint x: 191, endPoint y: 364, distance: 181.0
click div "12 XP Saņemsi Sarežģīts 637 pilda Apraksts Uzdevums Palīdzība 1 . Aprēķini ģeom…"
copy div "Dota augoša ģeometriskā progresija, kurai b 2 =4 un b 4 =16. Nosaki b 3 vērtību…"
click label "8"
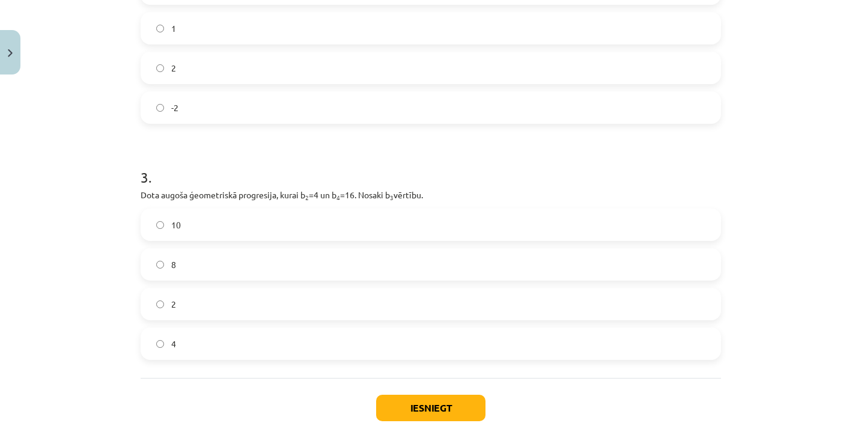
click button "Iesniegt"
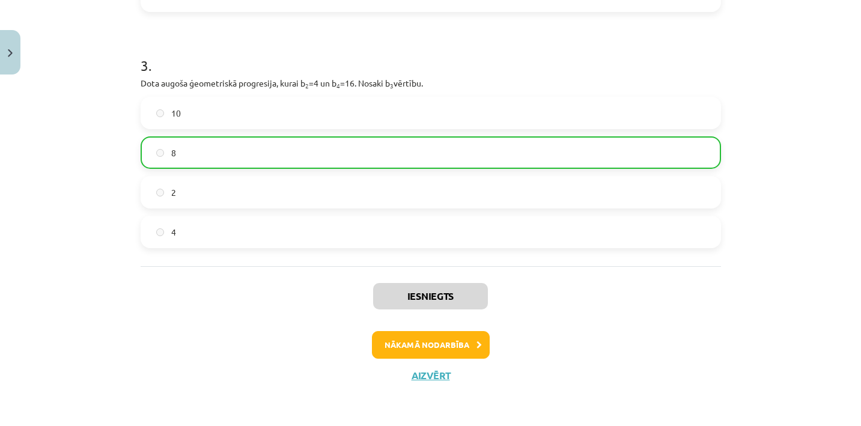
click button "Nākamā nodarbība"
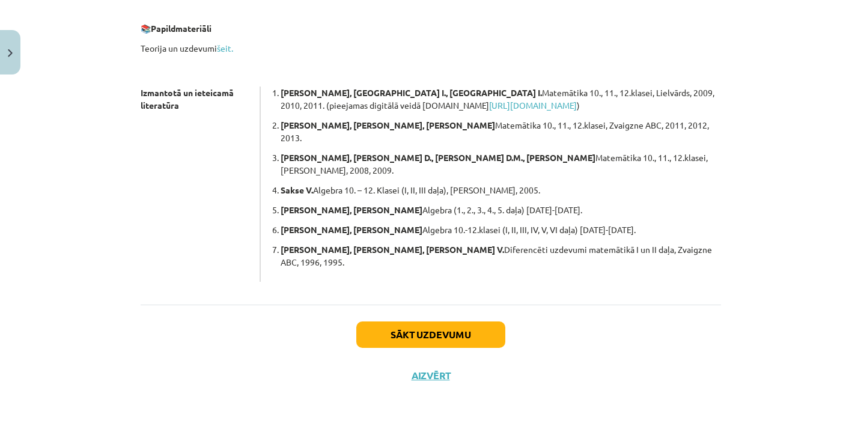
scroll to position [336, 0]
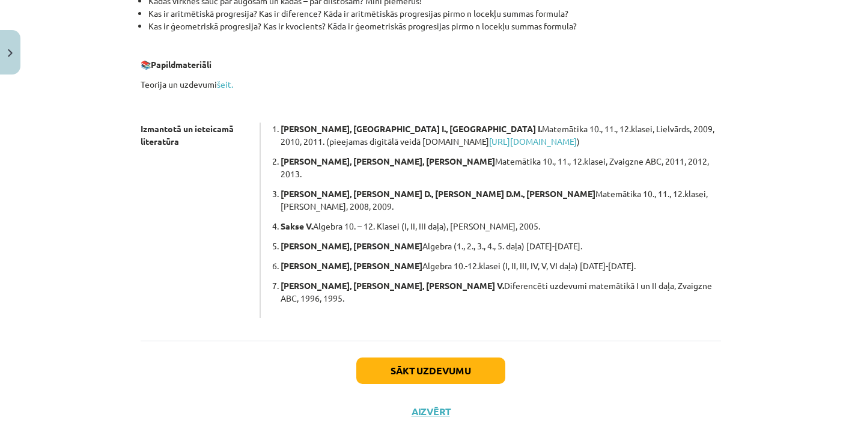
click button "Sākt uzdevumu"
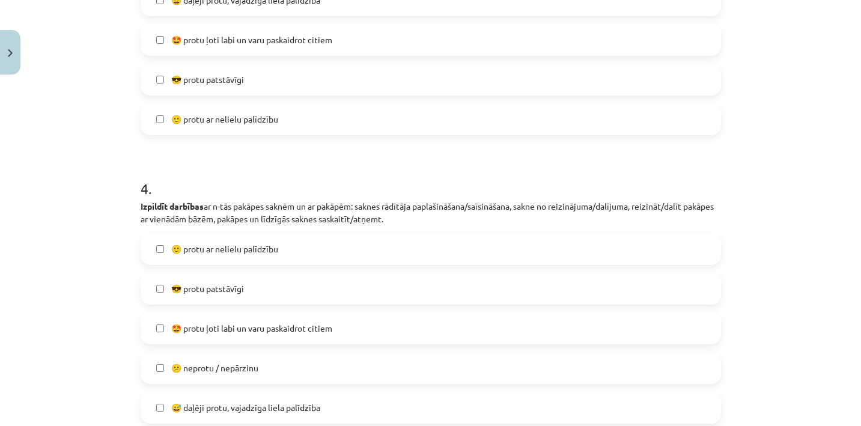
scroll to position [912, 0]
click label "🙂 protu ar nelielu palīdzību"
click label "😎 protu patstāvīgi"
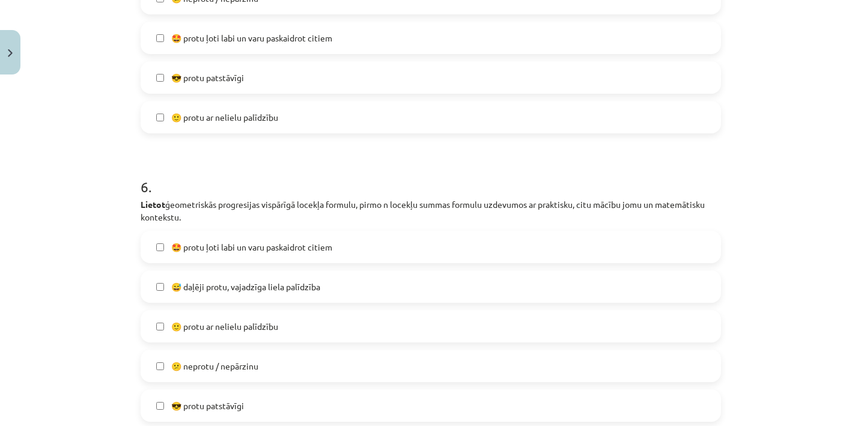
scroll to position [1485, 0]
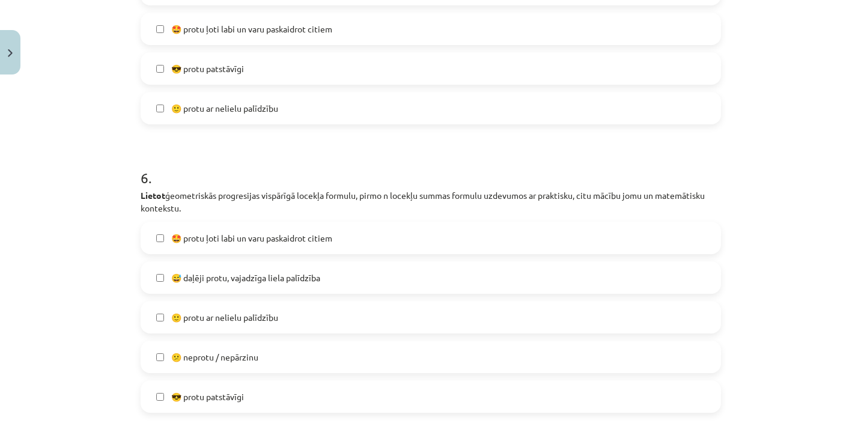
click label "🙂 protu ar nelielu palīdzību"
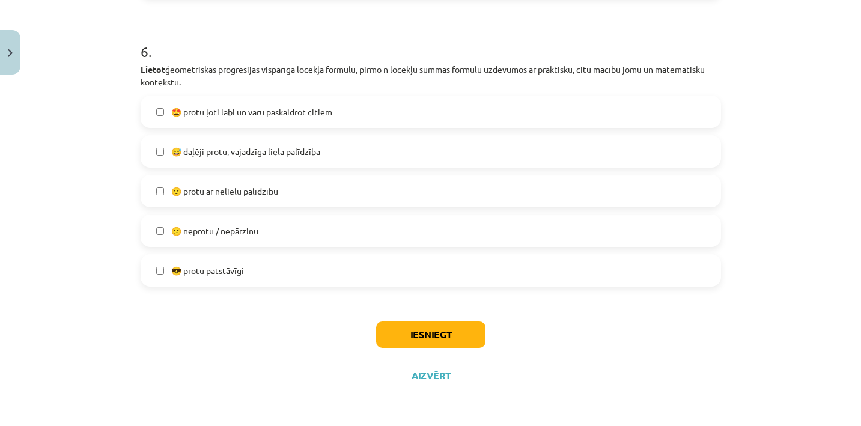
scroll to position [1614, 0]
click button "Iesniegt"
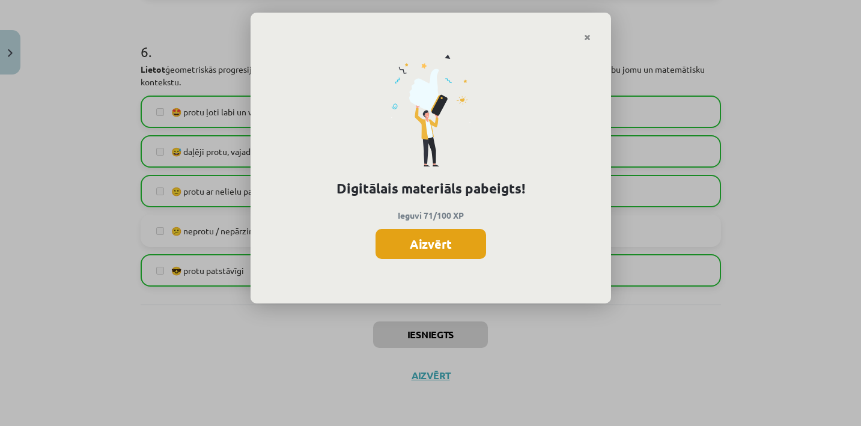
click button "Aizvērt"
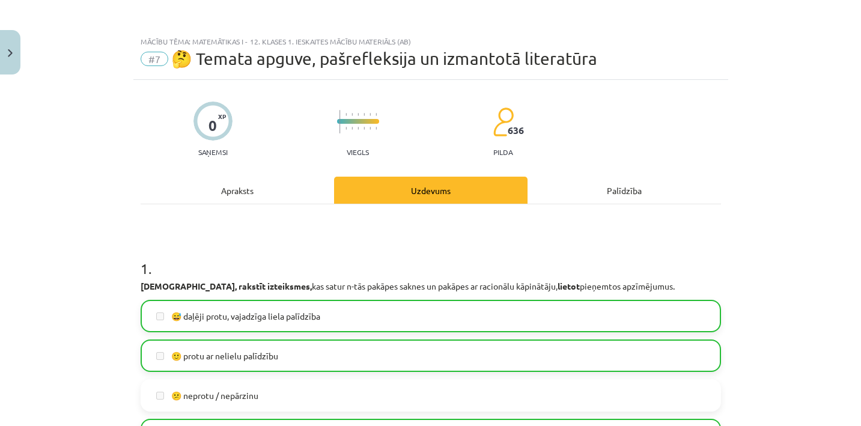
scroll to position [0, 0]
click button "Close"
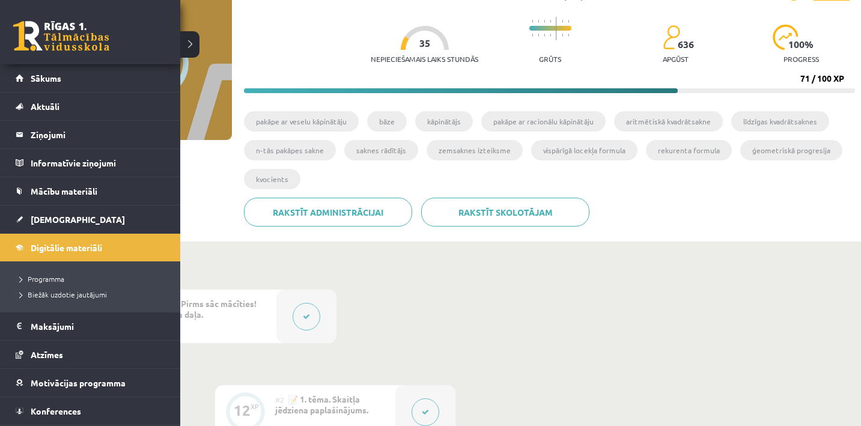
click link "Sākums"
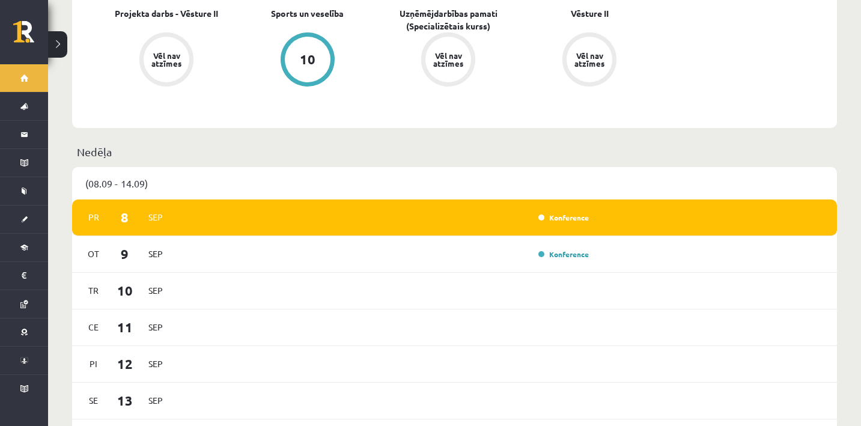
scroll to position [523, 0]
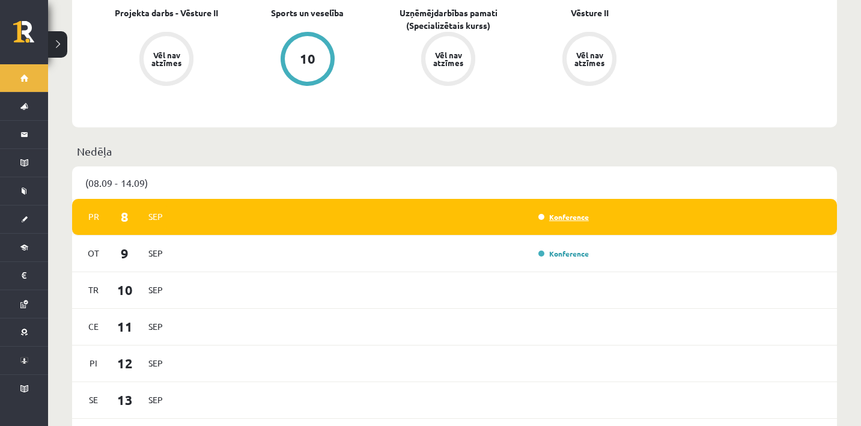
click at [562, 212] on link "Konference" at bounding box center [563, 217] width 50 height 10
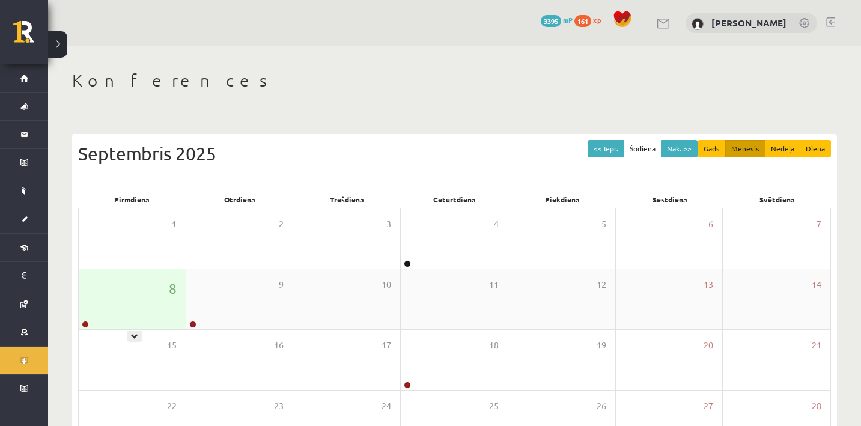
click at [162, 294] on div "8" at bounding box center [132, 299] width 107 height 60
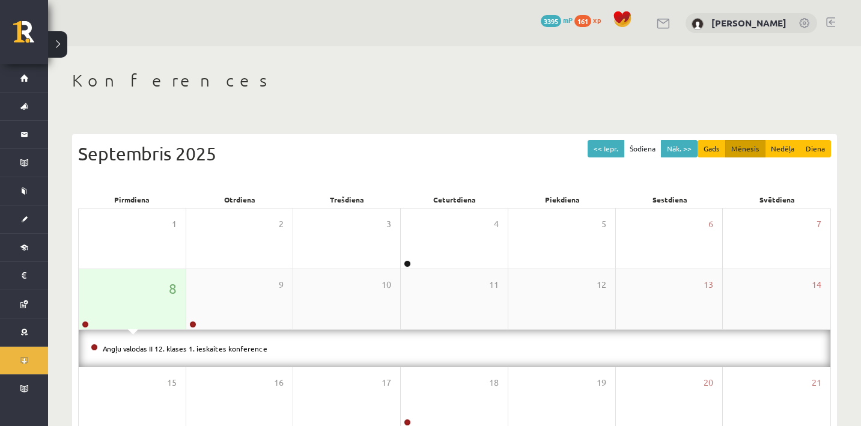
click at [162, 294] on div "8" at bounding box center [132, 299] width 107 height 60
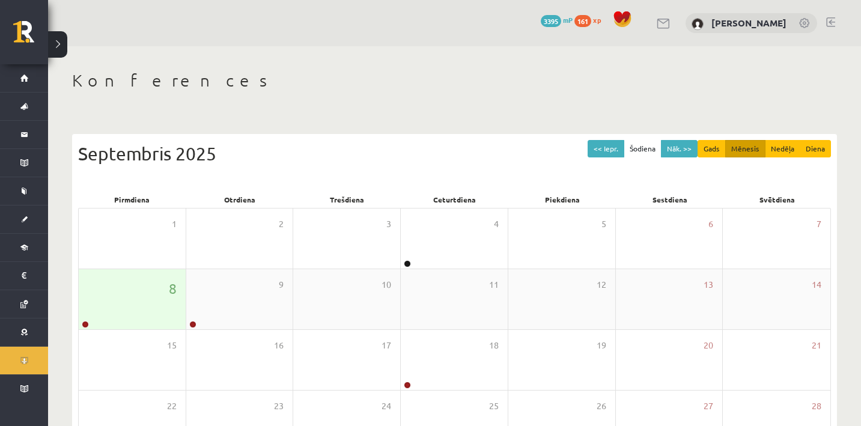
click at [162, 294] on div "8" at bounding box center [132, 299] width 107 height 60
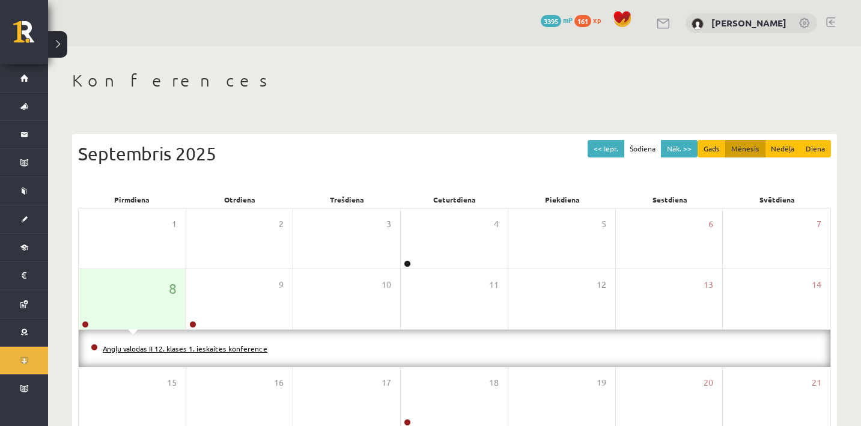
click at [174, 350] on link "Angļu valodas II 12. klases 1. ieskaites konference" at bounding box center [185, 349] width 165 height 10
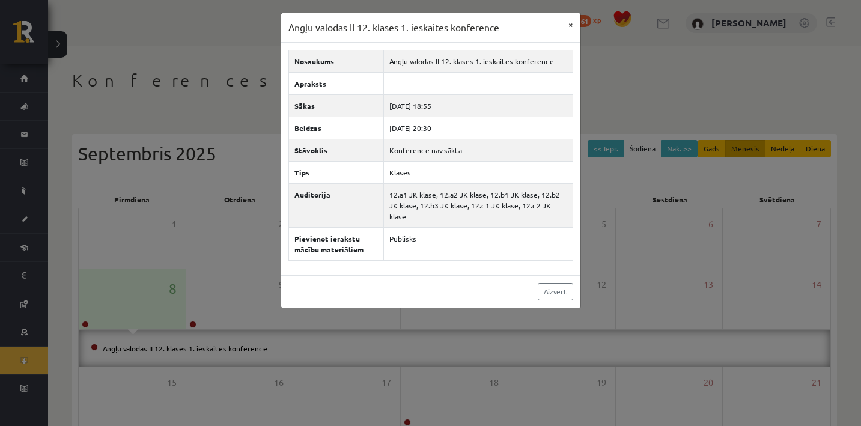
click at [569, 29] on button "×" at bounding box center [570, 24] width 19 height 23
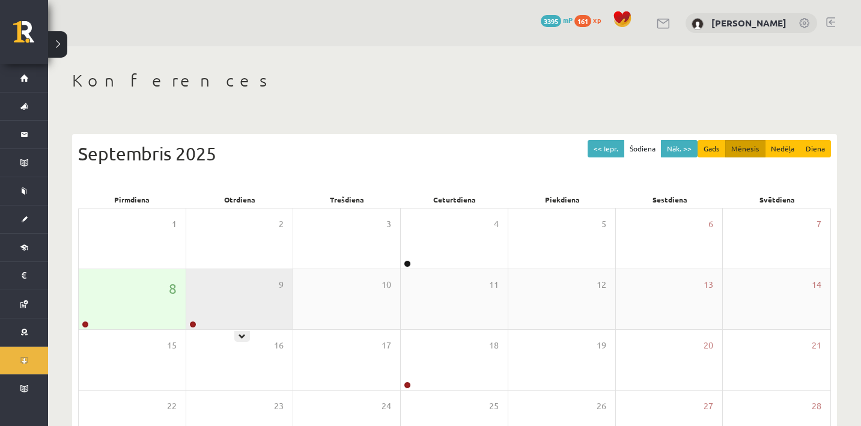
click at [267, 290] on div "9" at bounding box center [239, 299] width 107 height 60
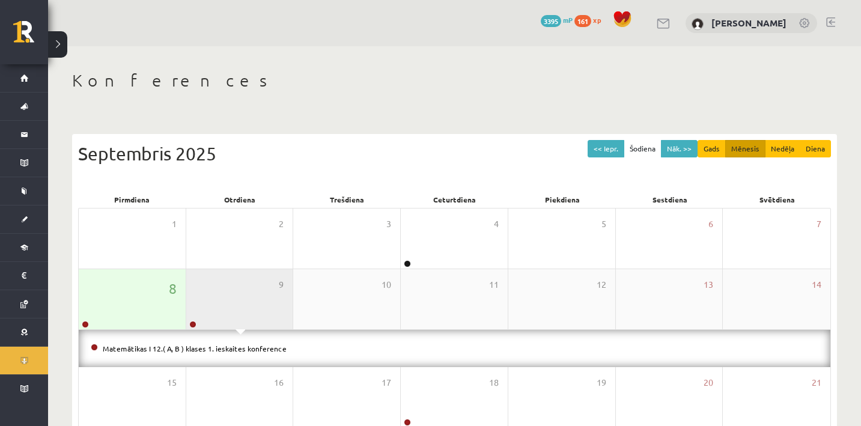
click at [267, 290] on div "9" at bounding box center [239, 299] width 107 height 60
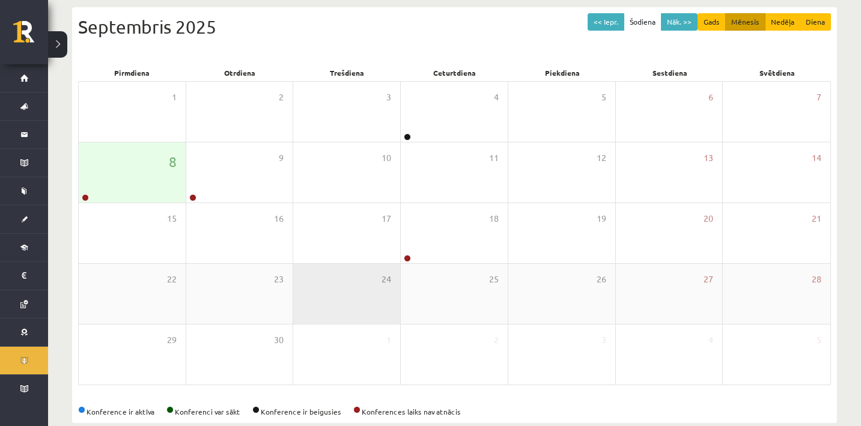
scroll to position [127, 0]
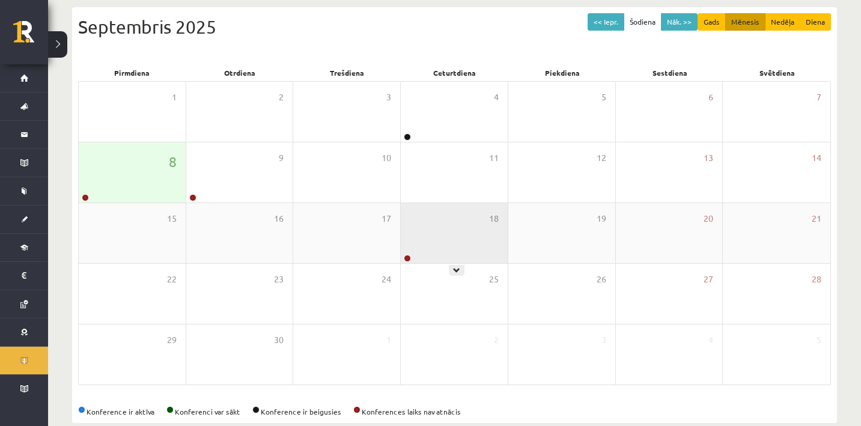
click at [456, 250] on div "18" at bounding box center [454, 233] width 107 height 60
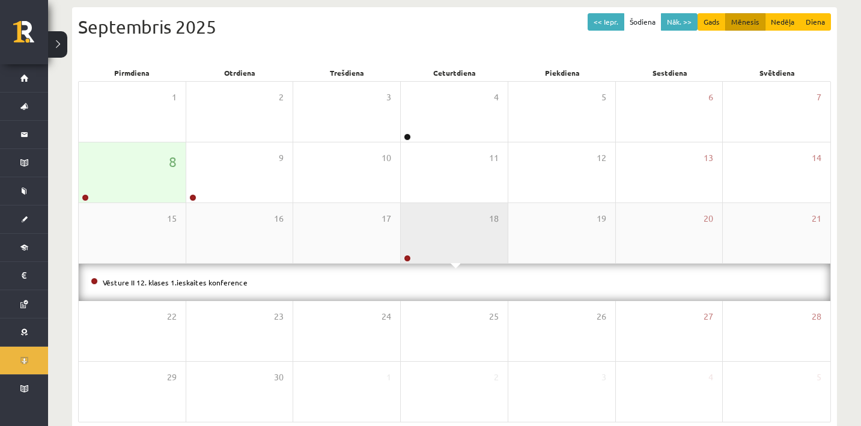
click at [456, 250] on div "18" at bounding box center [454, 233] width 107 height 60
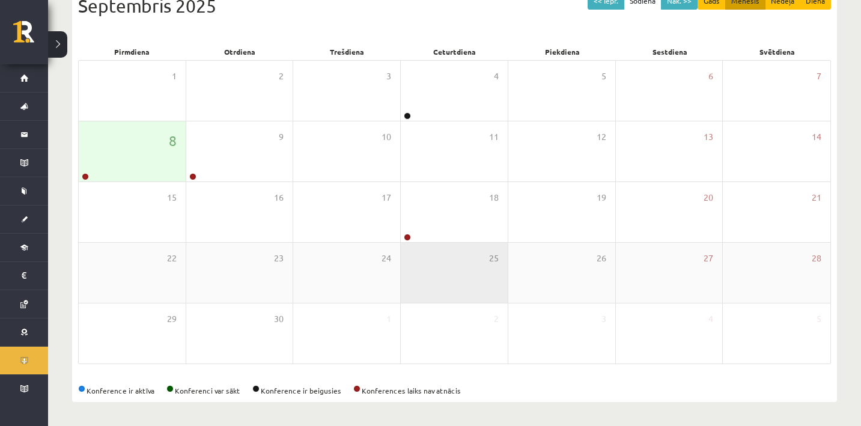
scroll to position [148, 0]
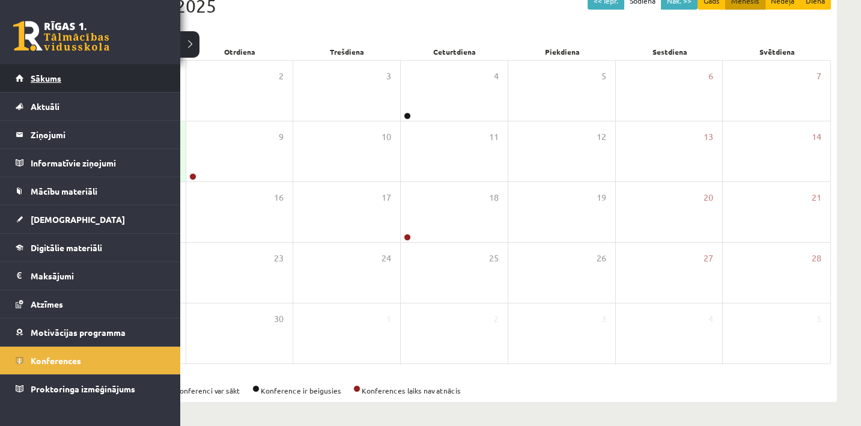
click at [42, 82] on span "Sākums" at bounding box center [46, 78] width 31 height 11
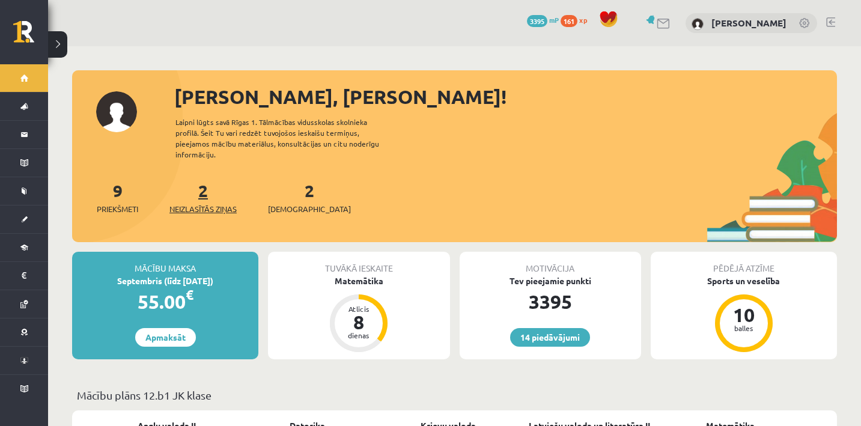
click at [204, 203] on span "Neizlasītās ziņas" at bounding box center [202, 209] width 67 height 12
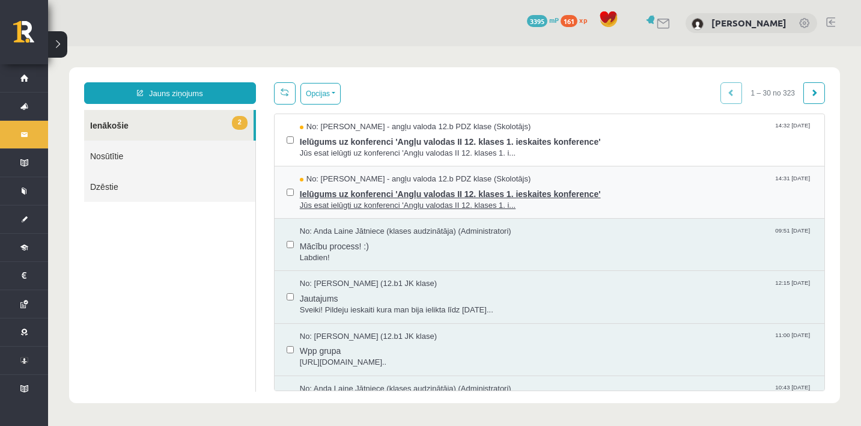
click at [352, 203] on span "Jūs esat ielūgti uz konferenci 'Angļu valodas II 12. klases 1. i..." at bounding box center [556, 205] width 512 height 11
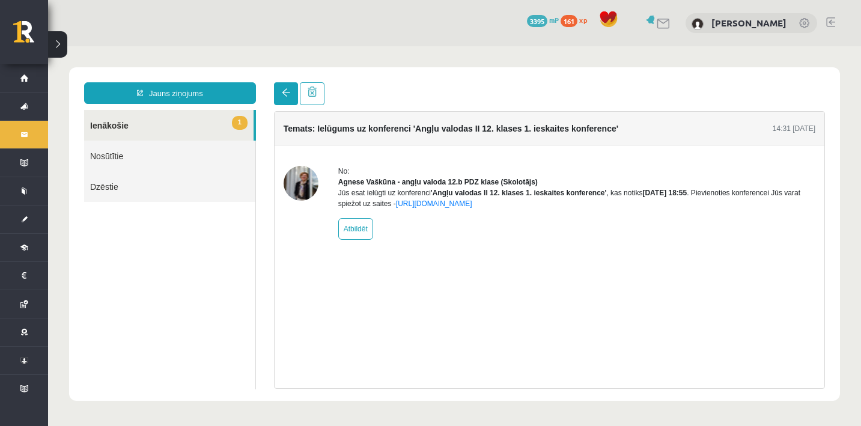
click at [297, 102] on link at bounding box center [286, 93] width 24 height 23
click at [293, 102] on link at bounding box center [286, 93] width 24 height 23
click at [292, 97] on link at bounding box center [286, 93] width 24 height 23
click at [282, 96] on span at bounding box center [286, 92] width 8 height 8
click at [285, 97] on span at bounding box center [286, 92] width 8 height 8
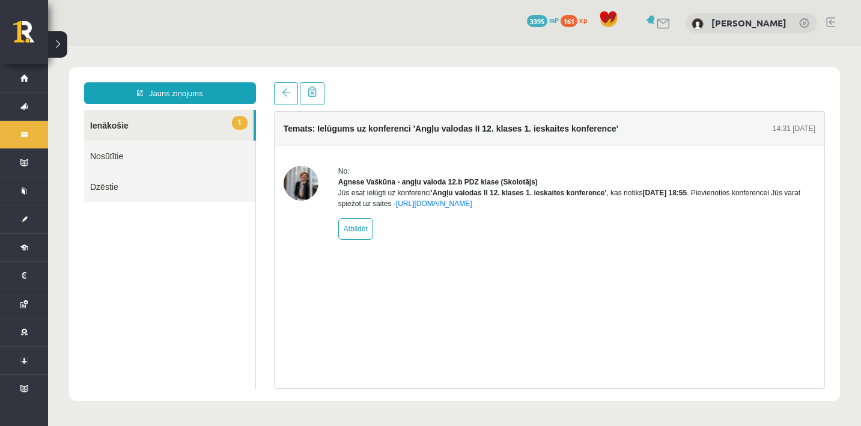
click at [233, 121] on span "1" at bounding box center [240, 123] width 16 height 14
click at [284, 91] on span at bounding box center [286, 92] width 8 height 8
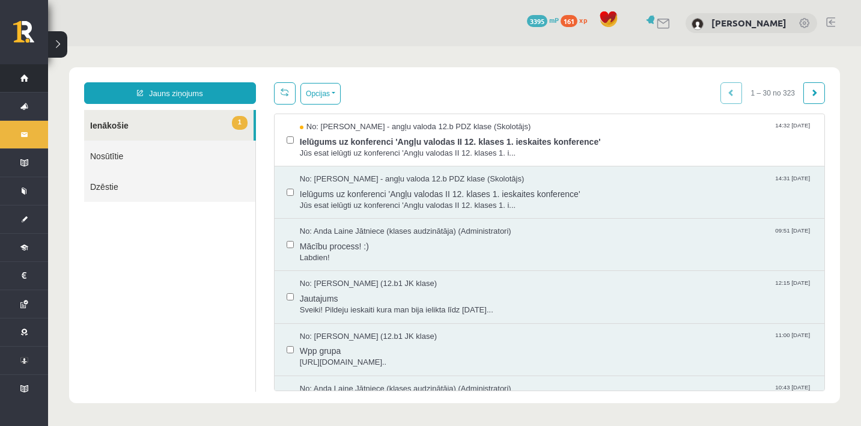
drag, startPoint x: 2, startPoint y: 11, endPoint x: 26, endPoint y: 72, distance: 65.8
click at [26, 72] on link "Sākums" at bounding box center [24, 78] width 48 height 28
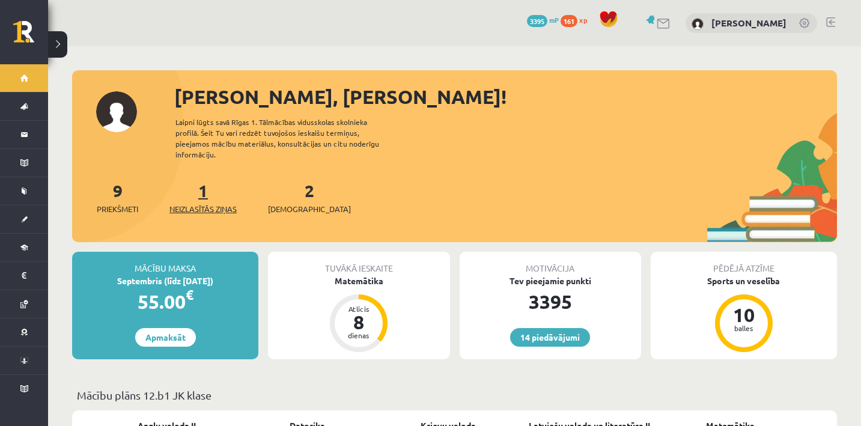
click at [212, 203] on span "Neizlasītās ziņas" at bounding box center [202, 209] width 67 height 12
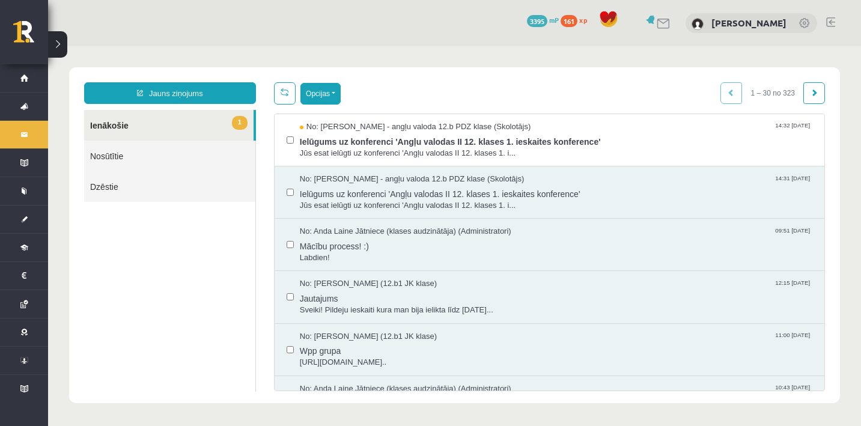
click at [335, 99] on button "Opcijas" at bounding box center [320, 94] width 40 height 22
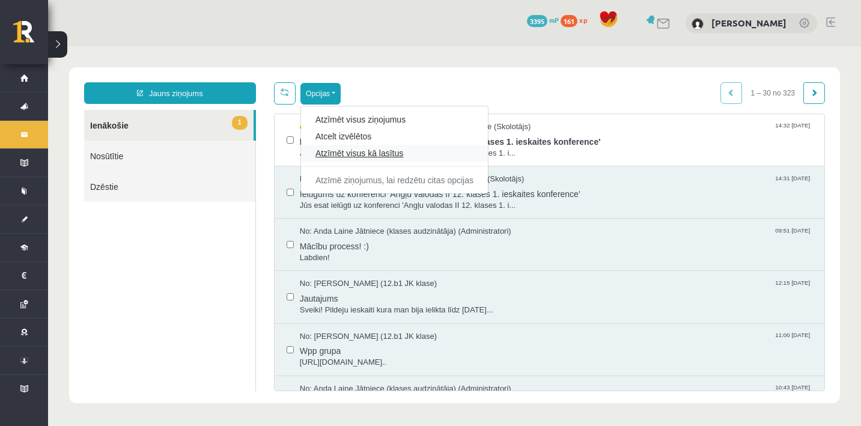
click at [349, 154] on link "Atzīmēt visus kā lasītus" at bounding box center [394, 153] width 158 height 12
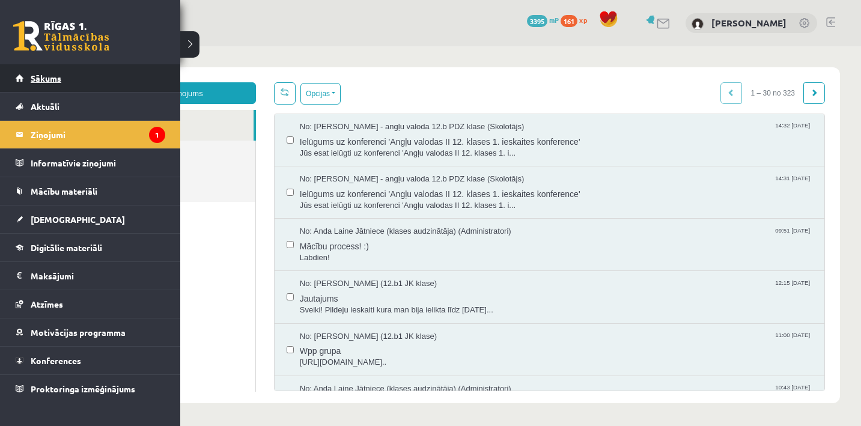
click at [50, 74] on span "Sākums" at bounding box center [46, 78] width 31 height 11
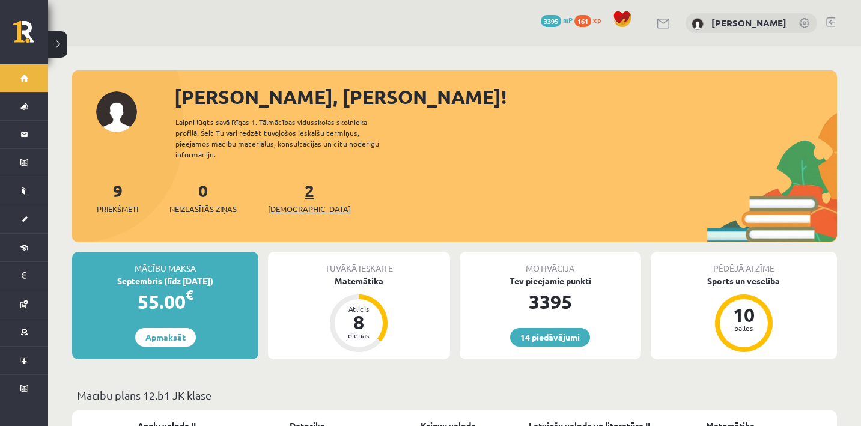
click at [302, 203] on span "[DEMOGRAPHIC_DATA]" at bounding box center [309, 209] width 83 height 12
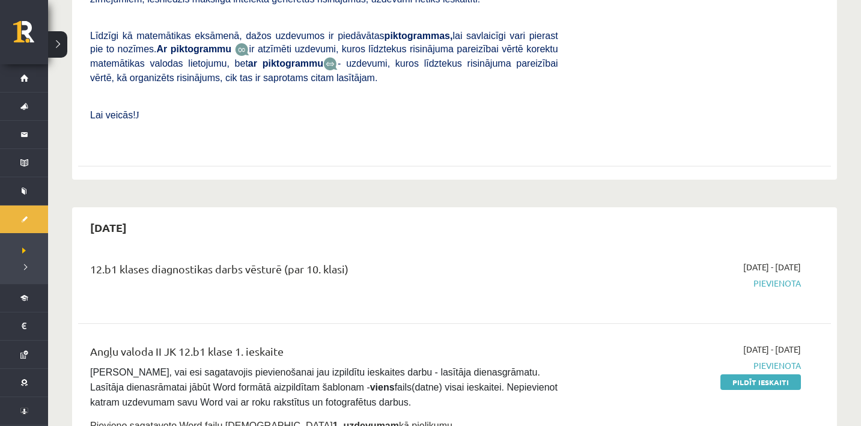
scroll to position [470, 0]
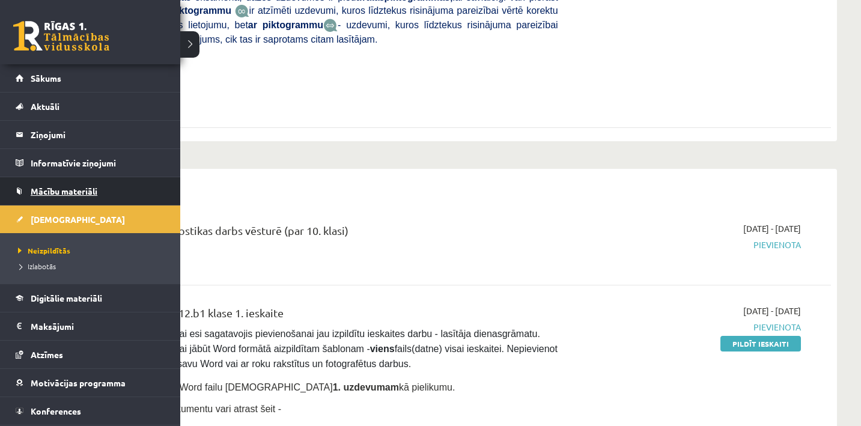
click at [48, 190] on span "Mācību materiāli" at bounding box center [64, 191] width 67 height 11
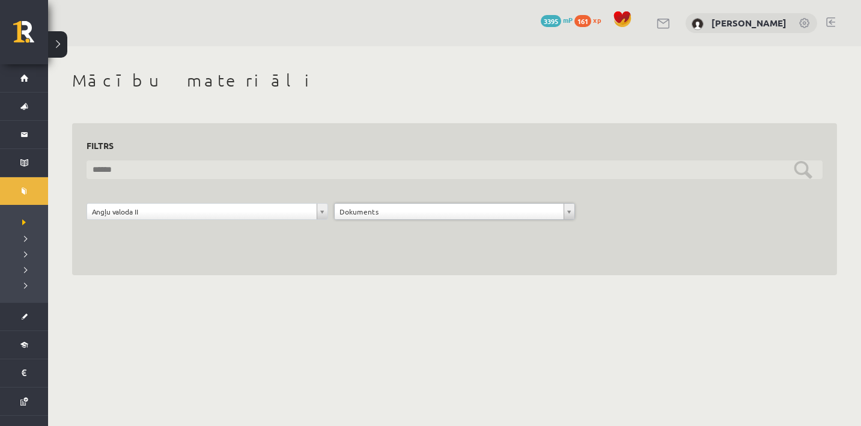
click at [343, 172] on input "text" at bounding box center [454, 169] width 736 height 19
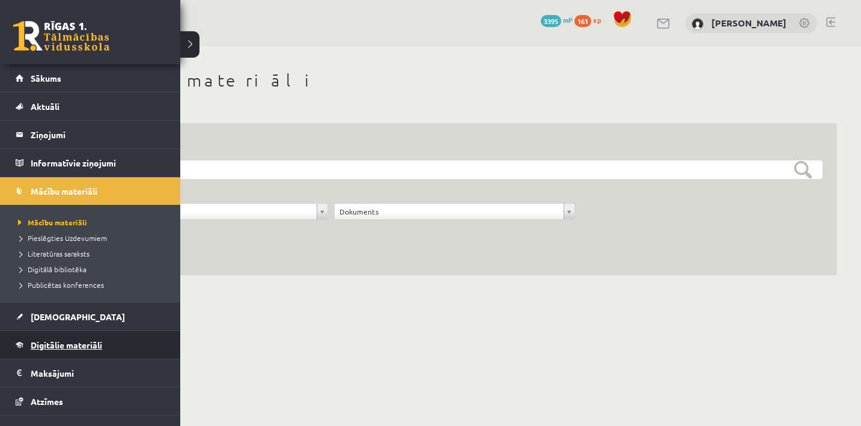
click span "Digitālie materiāli"
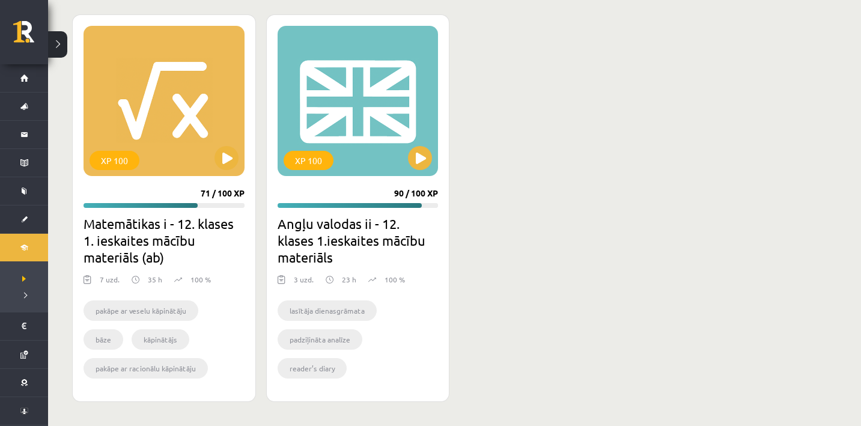
scroll to position [1147, 0]
click button
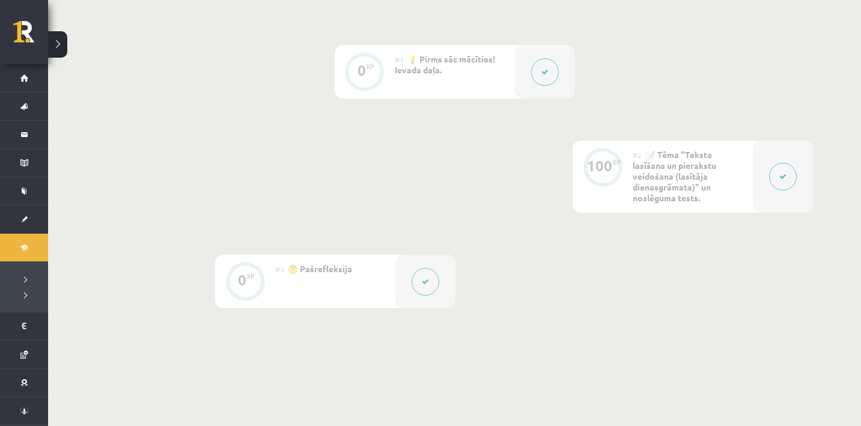
scroll to position [291, 0]
click at [771, 173] on button at bounding box center [783, 178] width 28 height 28
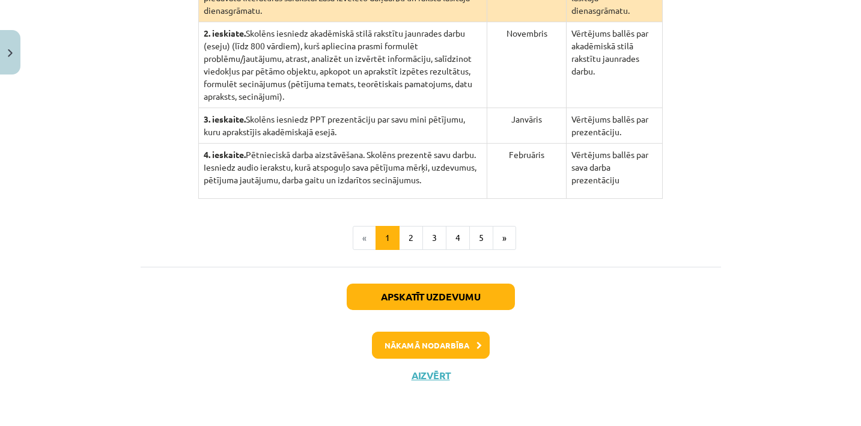
scroll to position [417, 0]
click at [414, 238] on button "2" at bounding box center [411, 238] width 24 height 24
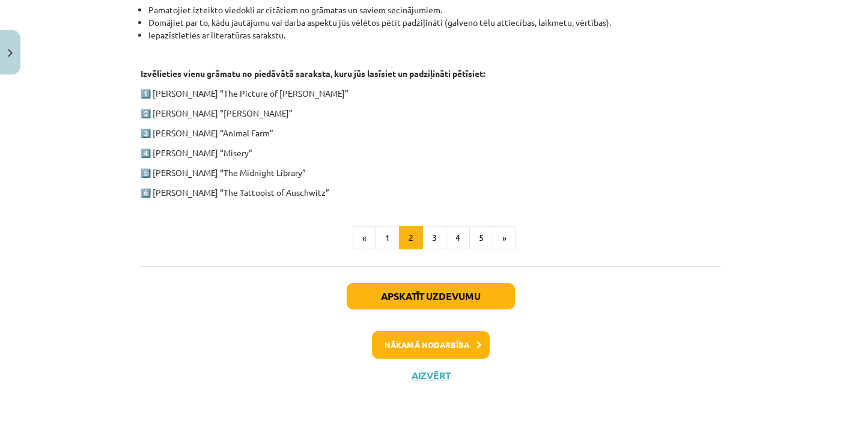
scroll to position [650, 0]
drag, startPoint x: 154, startPoint y: 91, endPoint x: 327, endPoint y: 196, distance: 202.1
copy div "[PERSON_NAME] “The Picture of [PERSON_NAME]” 2️⃣ [PERSON_NAME] “[PERSON_NAME]” …"
click at [438, 230] on button "3" at bounding box center [434, 238] width 24 height 24
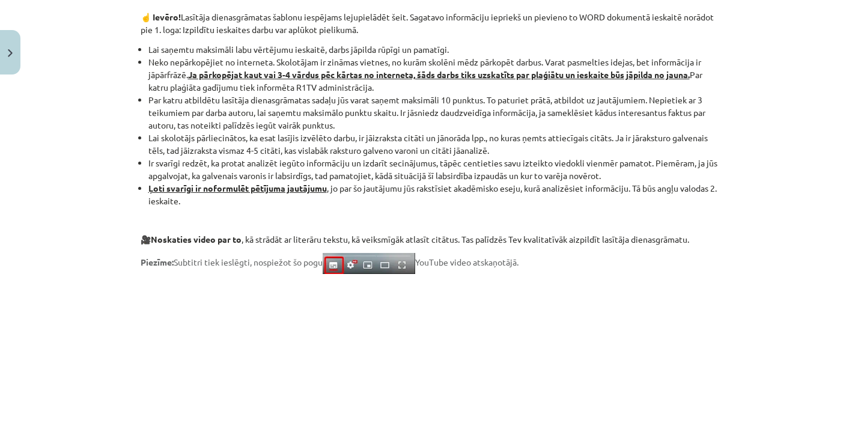
scroll to position [757, 0]
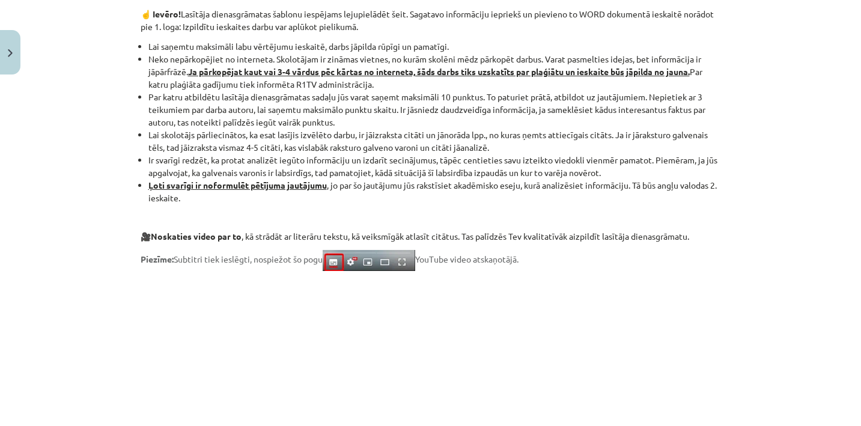
click at [199, 281] on p at bounding box center [431, 387] width 580 height 219
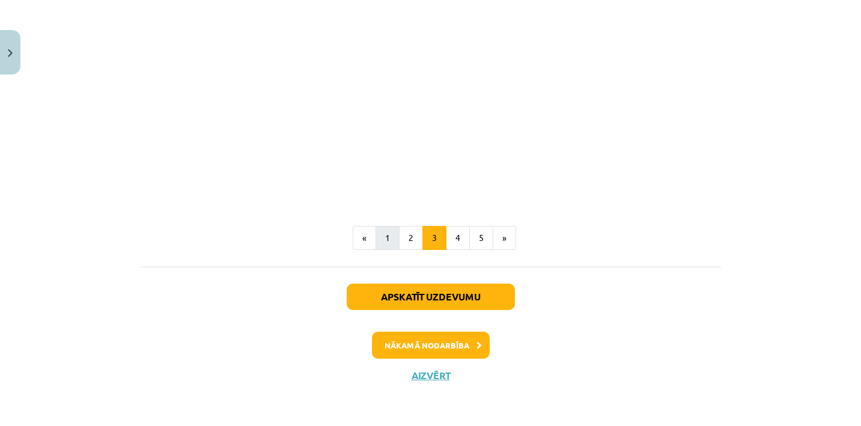
click at [395, 226] on button "1" at bounding box center [387, 238] width 24 height 24
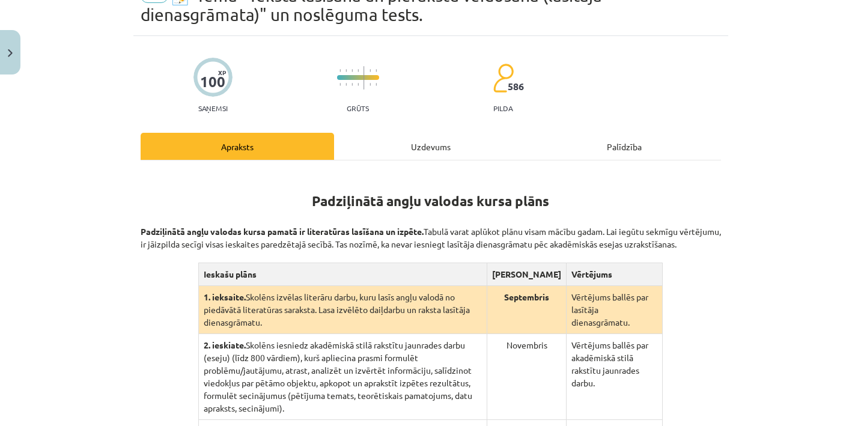
scroll to position [62, 0]
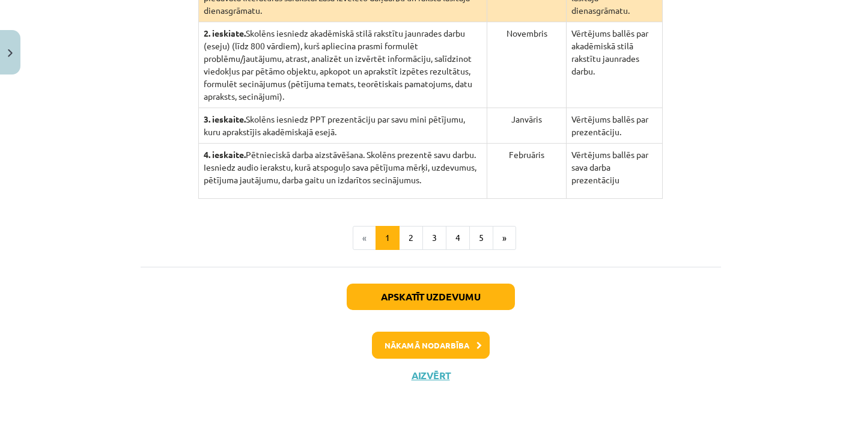
click at [411, 234] on button "2" at bounding box center [411, 238] width 24 height 24
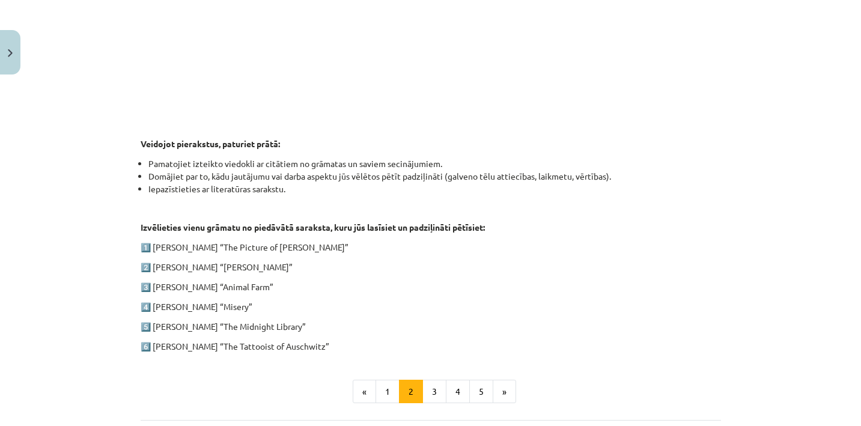
scroll to position [502, 0]
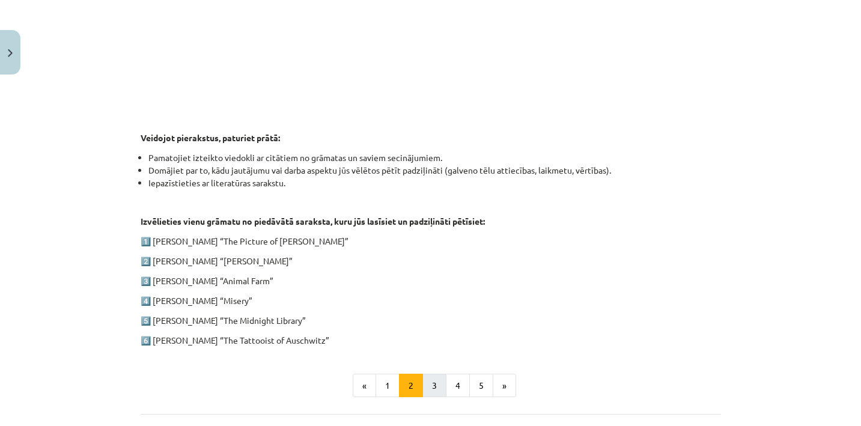
click at [434, 388] on button "3" at bounding box center [434, 386] width 24 height 24
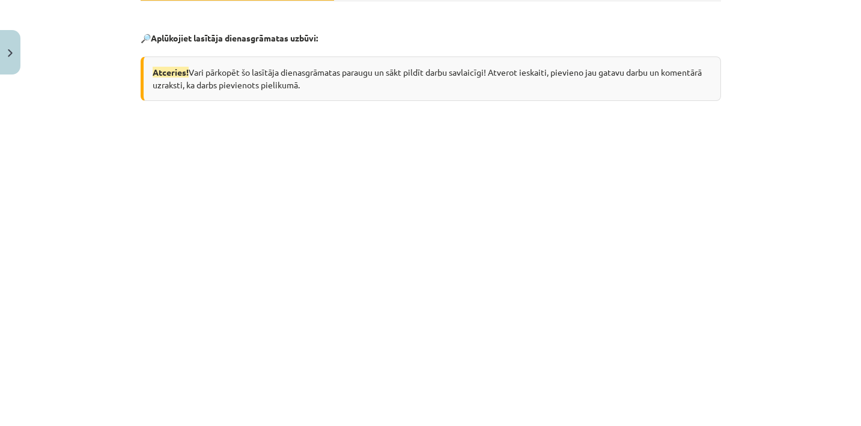
scroll to position [238, 0]
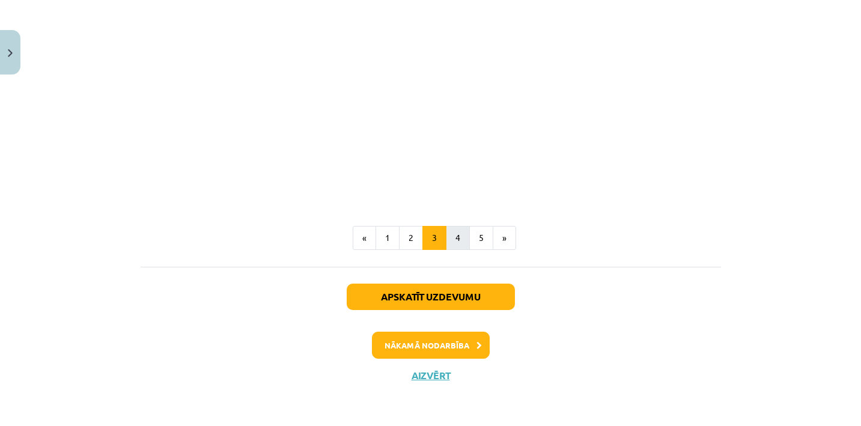
click at [459, 244] on button "4" at bounding box center [458, 238] width 24 height 24
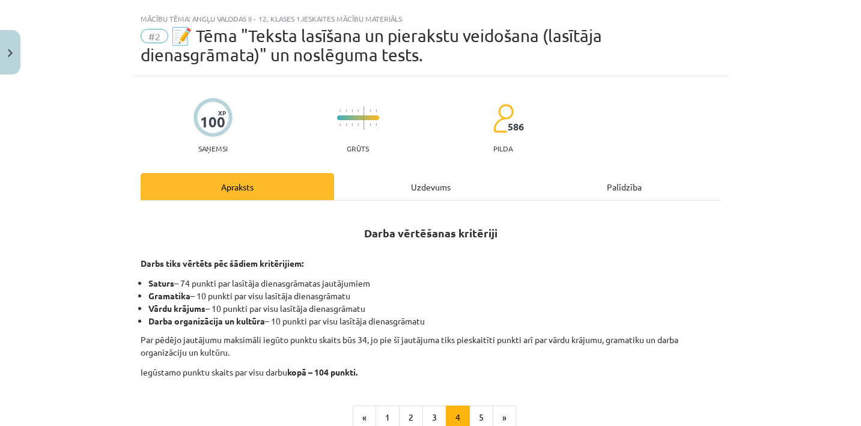
scroll to position [109, 0]
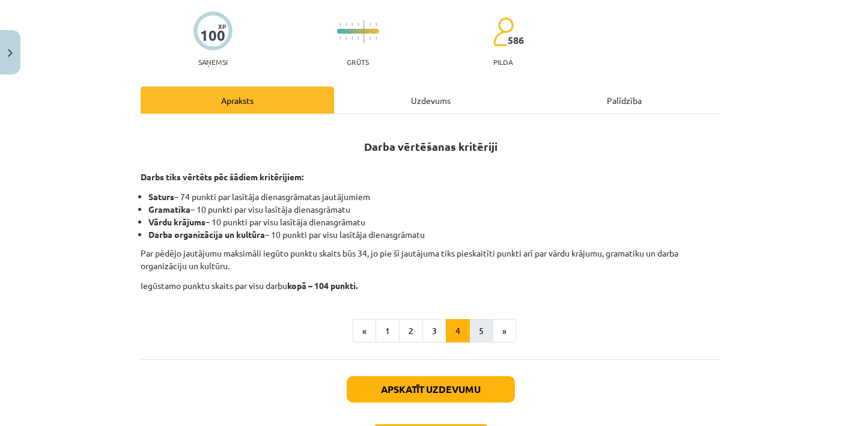
click at [483, 335] on button "5" at bounding box center [481, 331] width 24 height 24
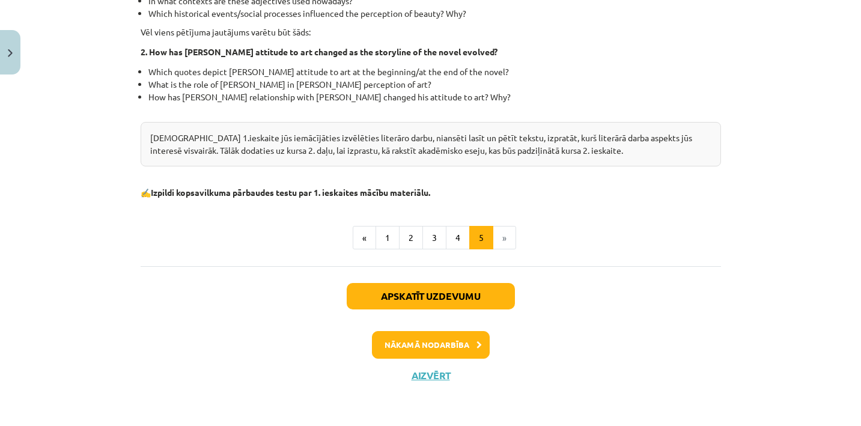
scroll to position [423, 0]
click at [419, 375] on button "Aizvērt" at bounding box center [431, 375] width 46 height 12
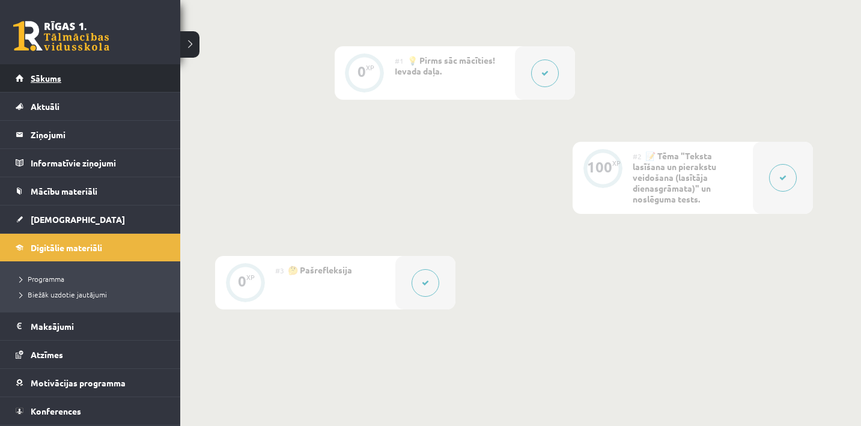
click at [64, 82] on link "Sākums" at bounding box center [91, 78] width 150 height 28
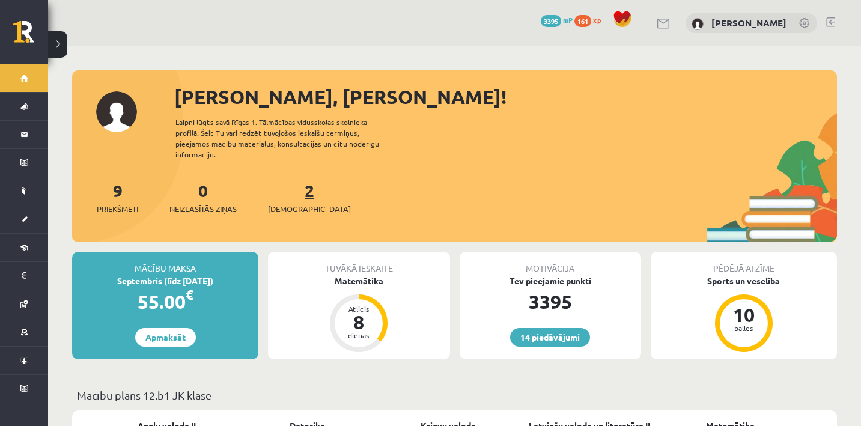
click span "[DEMOGRAPHIC_DATA]"
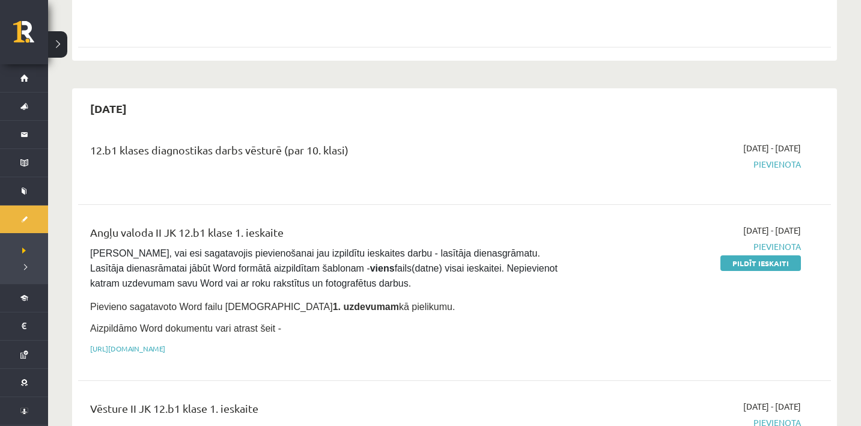
scroll to position [559, 0]
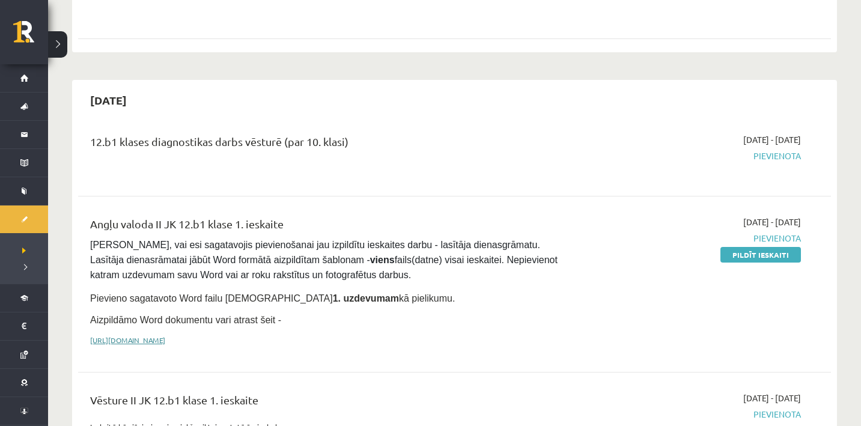
click at [165, 335] on link "[URL][DOMAIN_NAME]" at bounding box center [127, 340] width 75 height 10
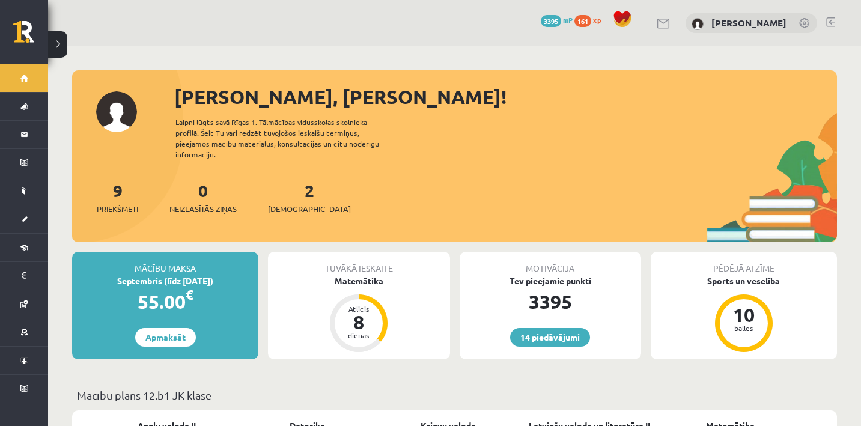
click at [831, 29] on div "14 Dāvanas 3395 mP 161 xp Kristers Gerenovskis" at bounding box center [454, 23] width 813 height 46
click at [831, 26] on link at bounding box center [830, 22] width 9 height 10
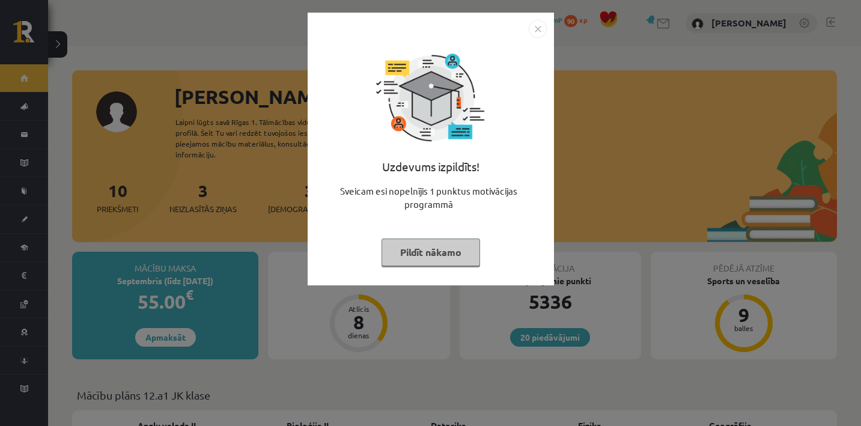
click at [443, 241] on button "Pildīt nākamo" at bounding box center [430, 252] width 99 height 28
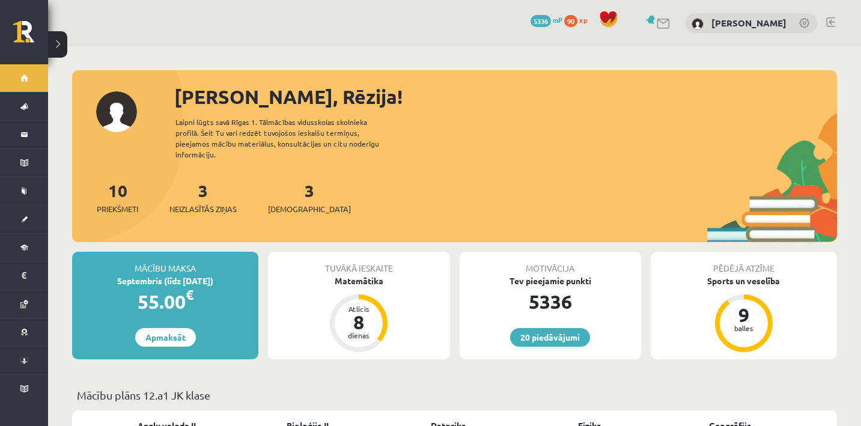
click at [213, 190] on div "3 Neizlasītās ziņas" at bounding box center [202, 196] width 67 height 37
click at [216, 203] on span "Neizlasītās ziņas" at bounding box center [202, 209] width 67 height 12
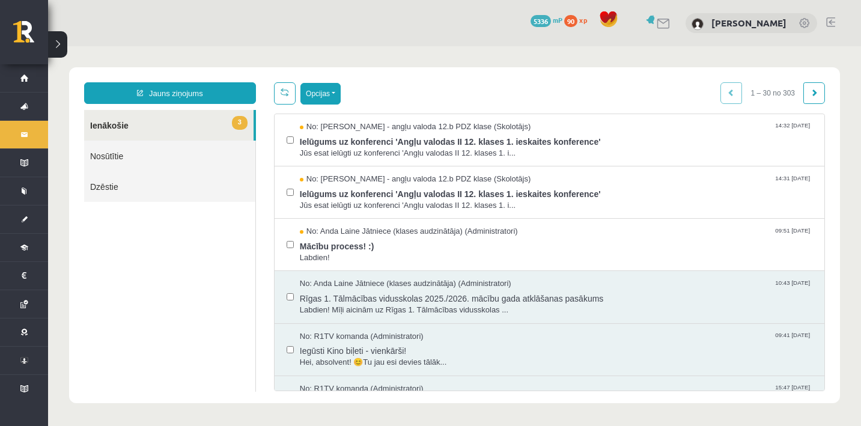
click at [315, 96] on button "Opcijas" at bounding box center [320, 94] width 40 height 22
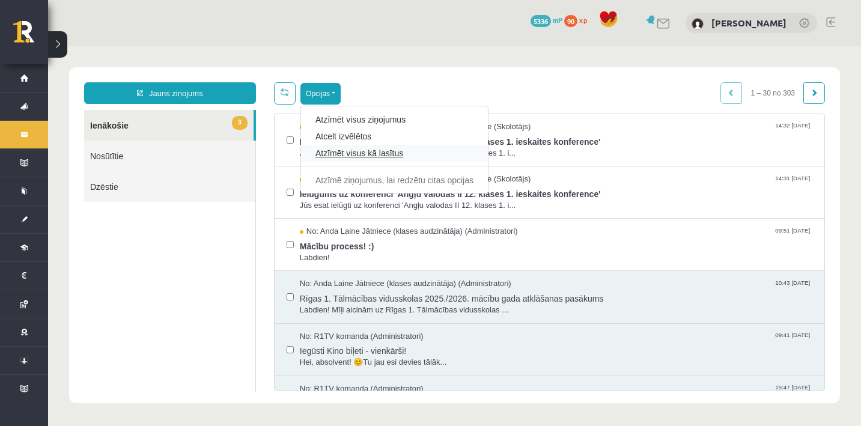
click at [329, 156] on link "Atzīmēt visus kā lasītus" at bounding box center [394, 153] width 158 height 12
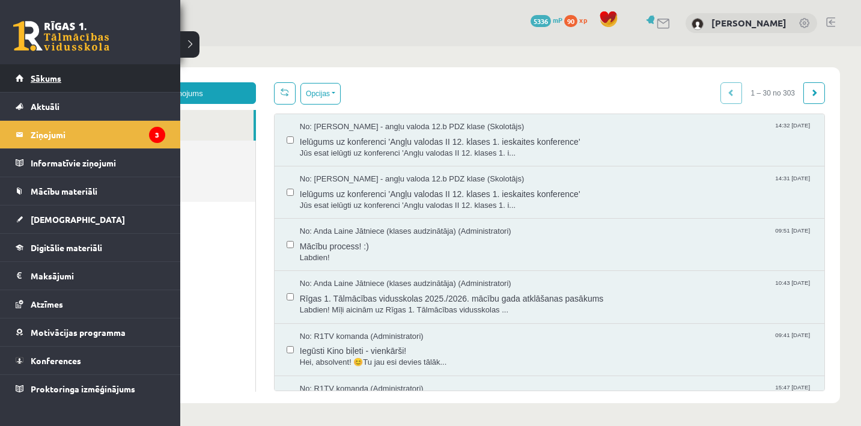
click at [53, 78] on span "Sākums" at bounding box center [46, 78] width 31 height 11
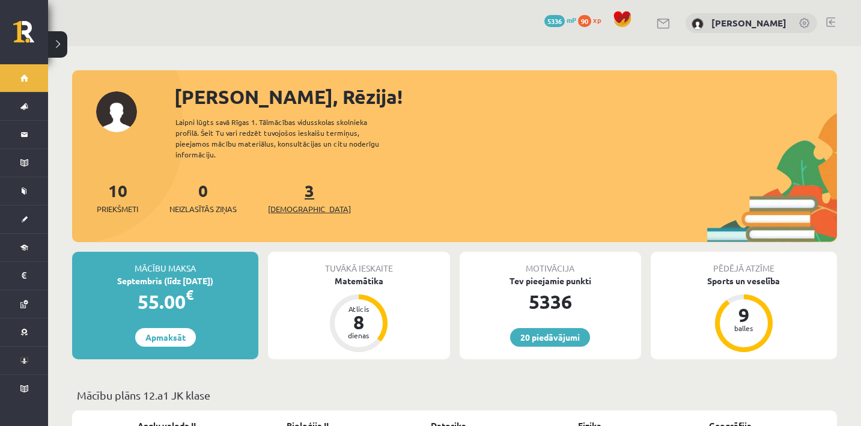
click at [293, 203] on span "[DEMOGRAPHIC_DATA]" at bounding box center [309, 209] width 83 height 12
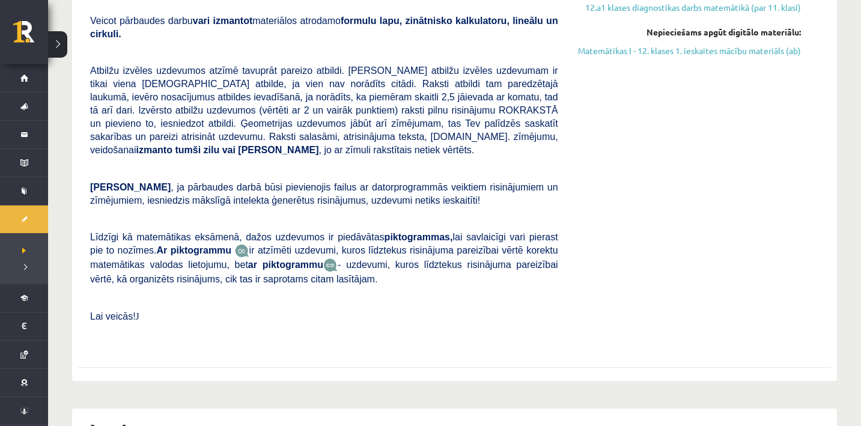
scroll to position [326, 0]
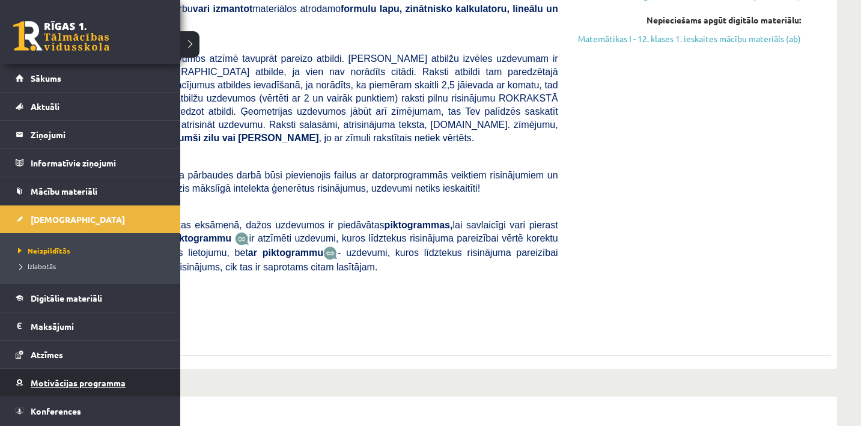
click span "Motivācijas programma"
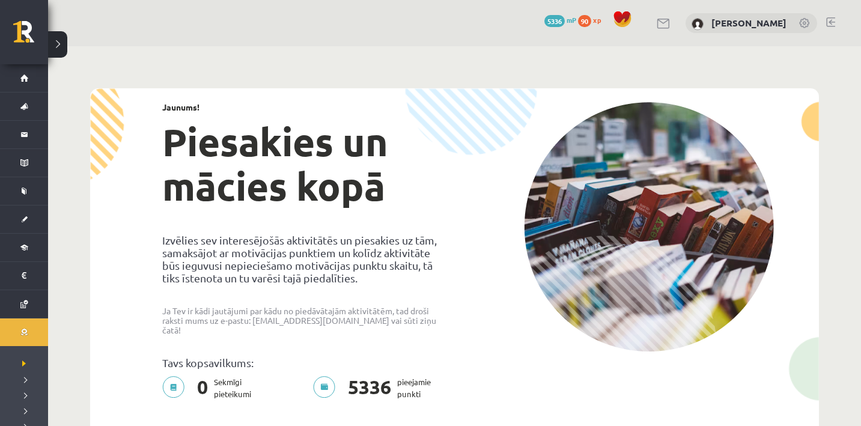
click span "5336"
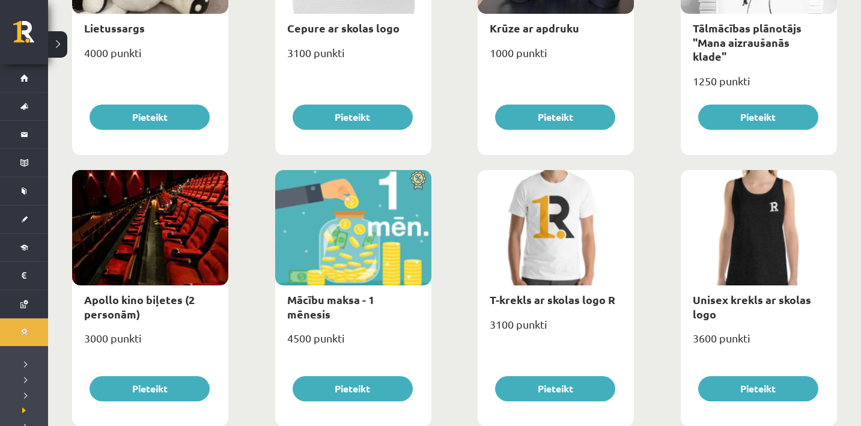
scroll to position [305, 0]
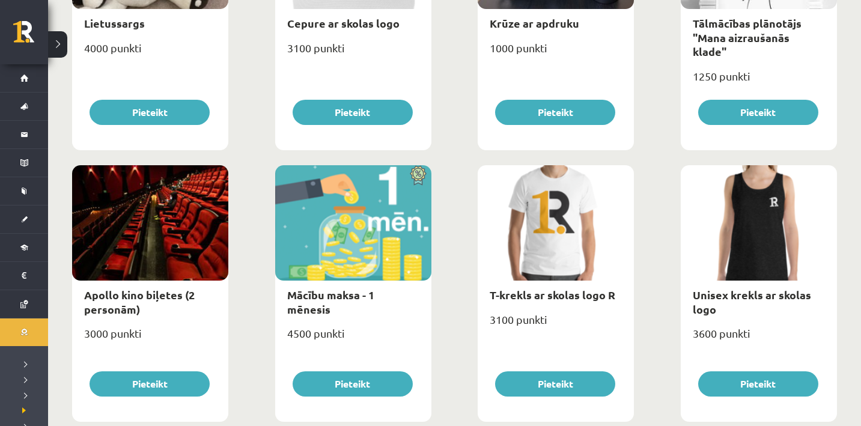
click at [377, 380] on button "Pieteikt" at bounding box center [353, 383] width 120 height 25
type input "*"
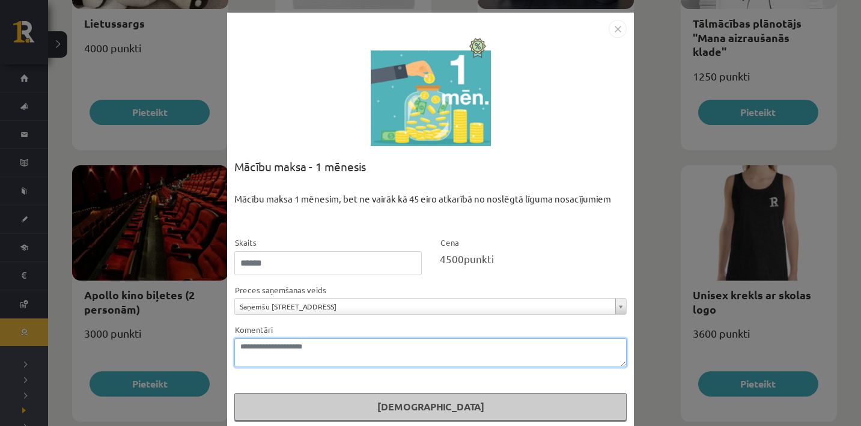
click at [376, 344] on textarea "Komentāri" at bounding box center [430, 352] width 392 height 29
type textarea "**********"
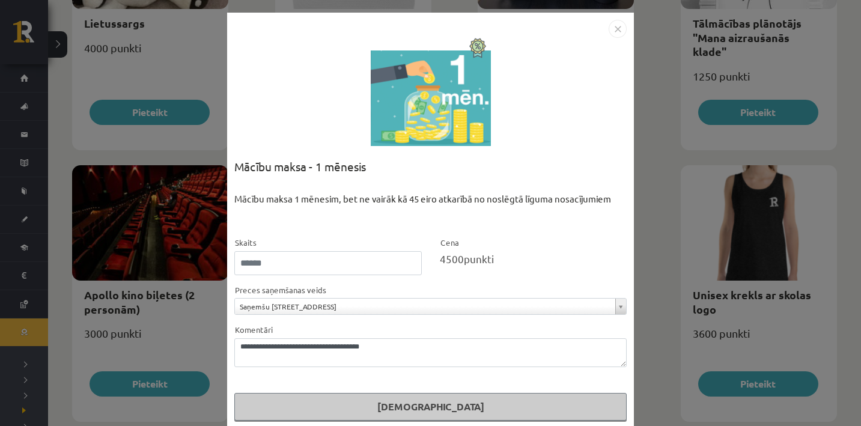
click at [388, 410] on button "Pasūtīt" at bounding box center [430, 407] width 392 height 28
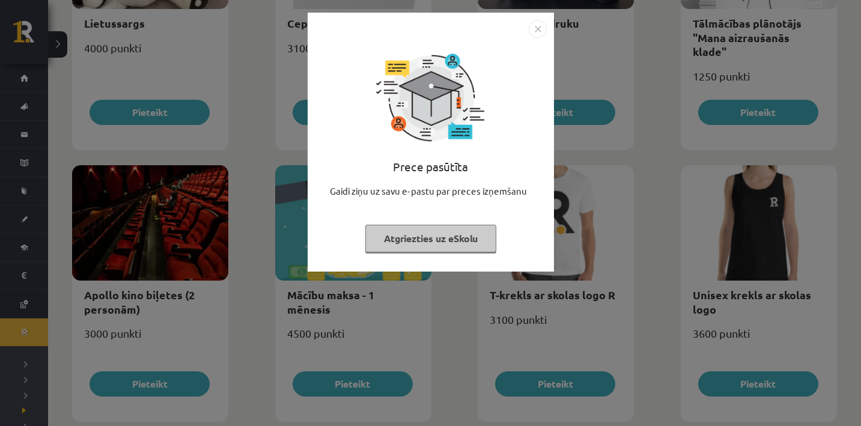
click at [456, 239] on button "Atgriezties uz eSkolu" at bounding box center [430, 239] width 131 height 28
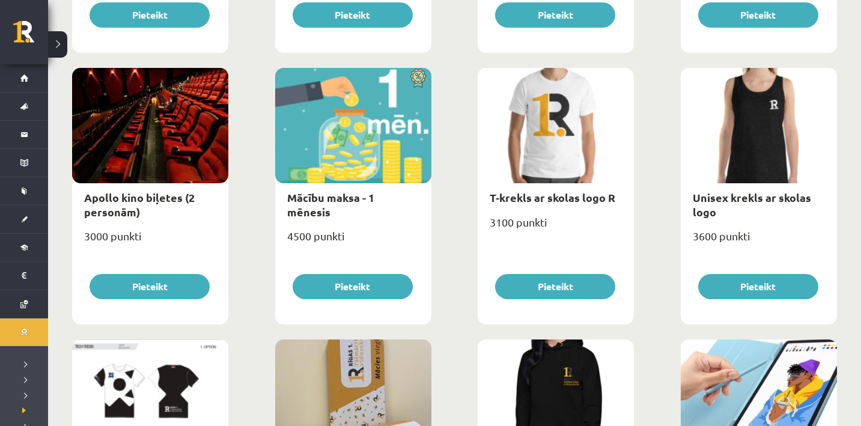
scroll to position [406, 0]
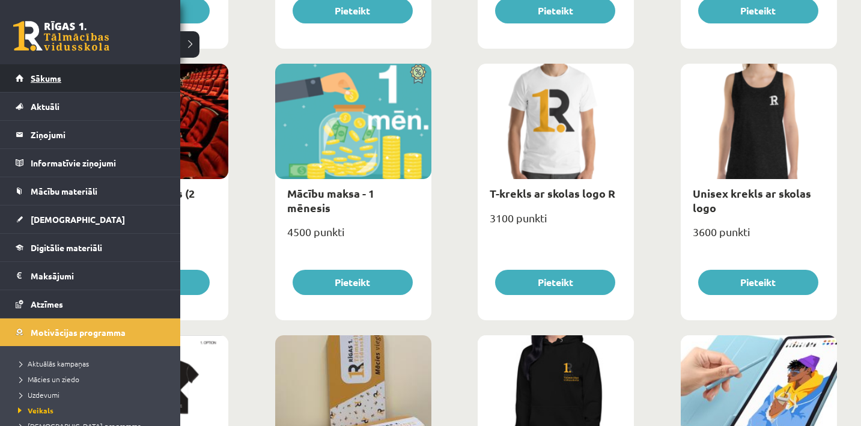
click at [38, 73] on link "Sākums" at bounding box center [91, 78] width 150 height 28
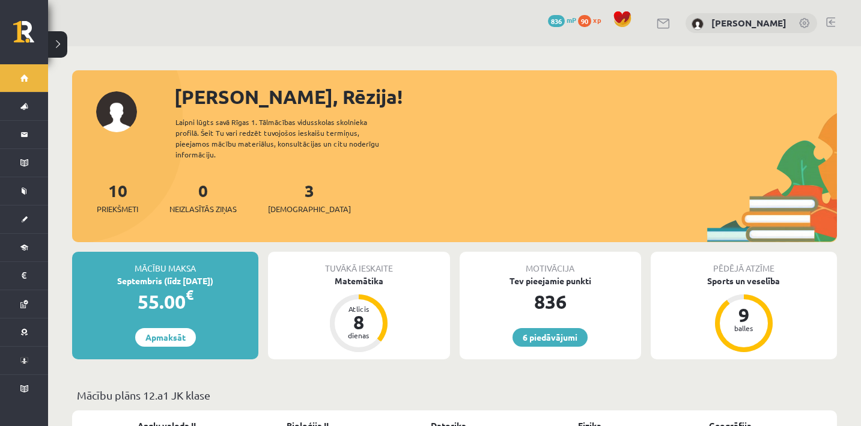
click at [828, 21] on link at bounding box center [830, 22] width 9 height 10
